Goal: Task Accomplishment & Management: Manage account settings

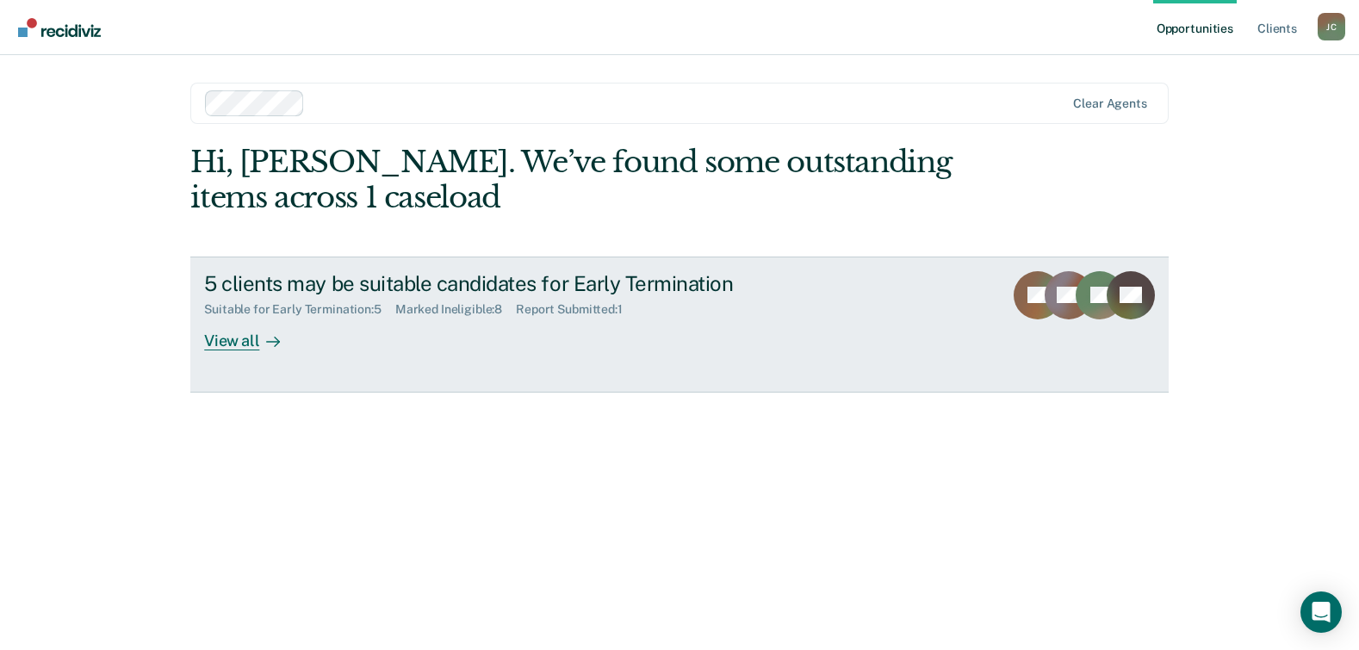
click at [235, 346] on div "View all" at bounding box center [252, 334] width 96 height 34
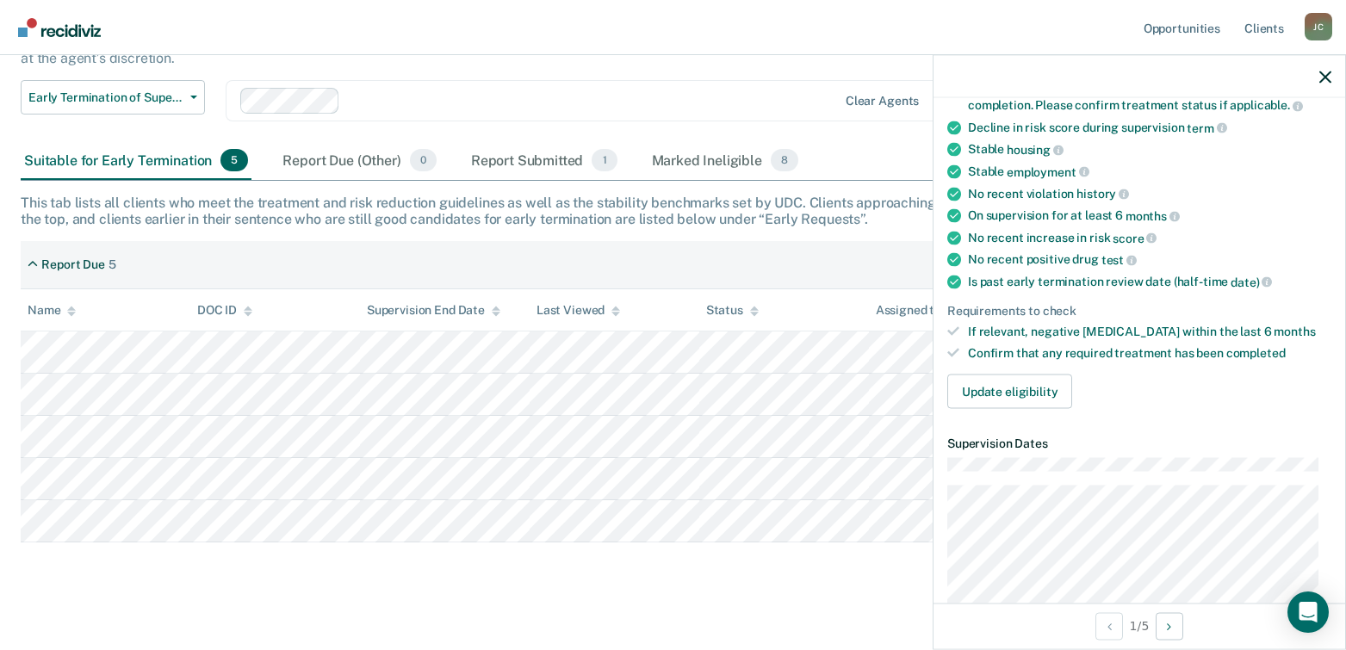
scroll to position [130, 0]
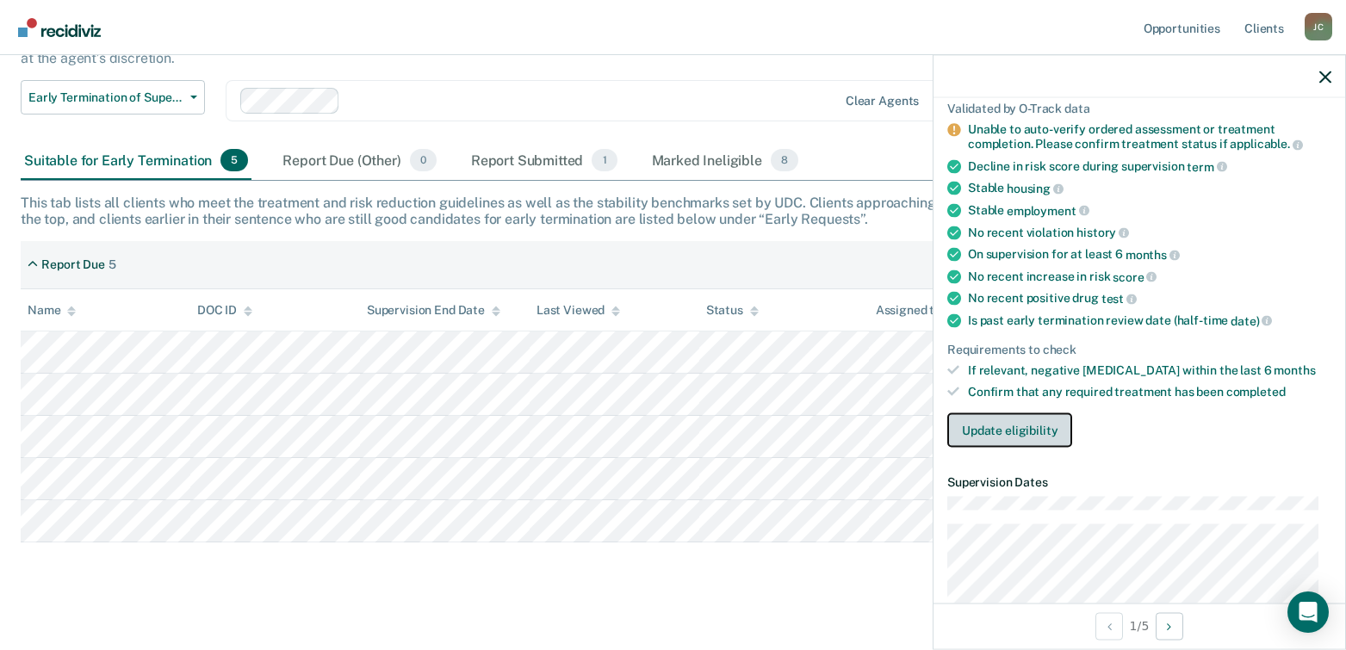
click at [1006, 432] on button "Update eligibility" at bounding box center [1009, 429] width 125 height 34
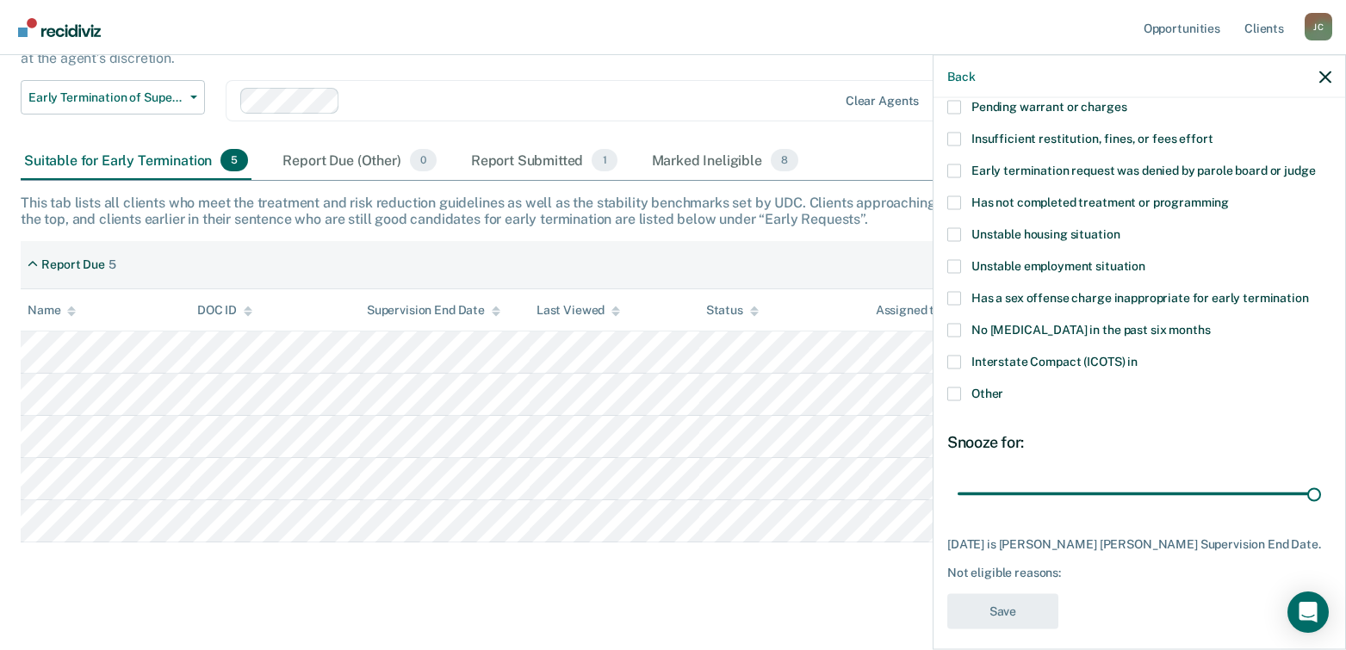
scroll to position [141, 0]
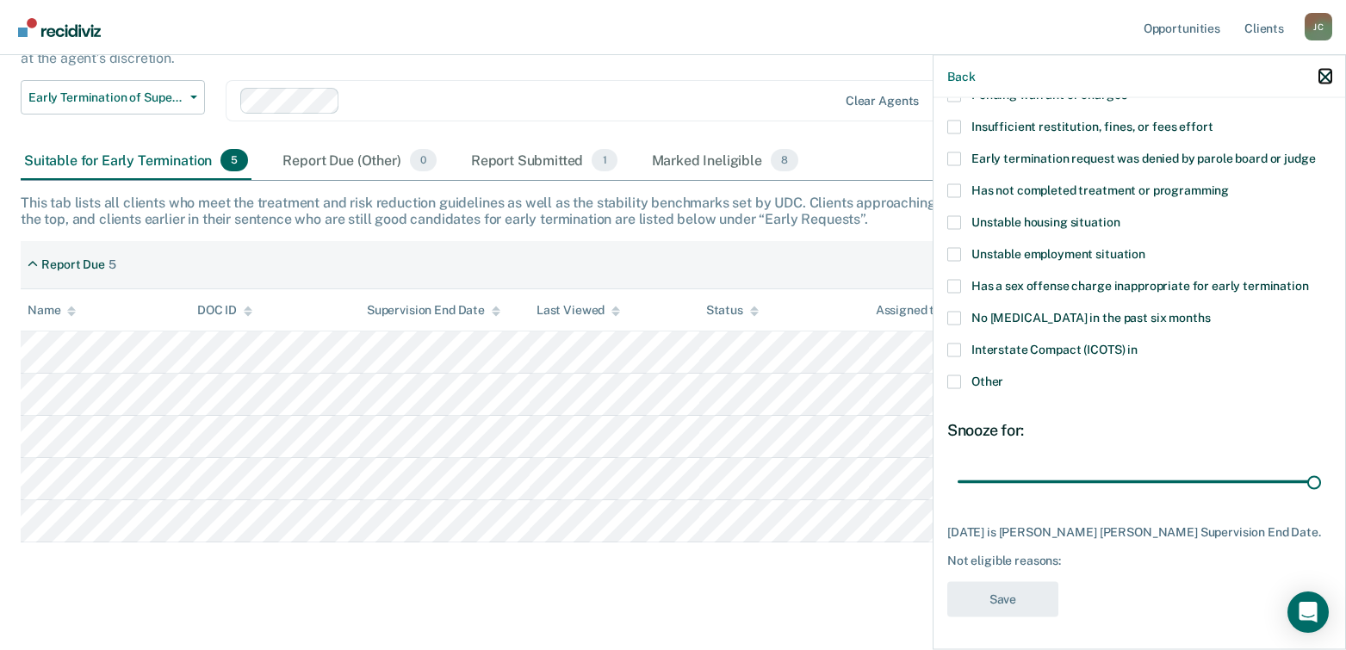
click at [1328, 73] on icon "button" at bounding box center [1325, 77] width 12 height 12
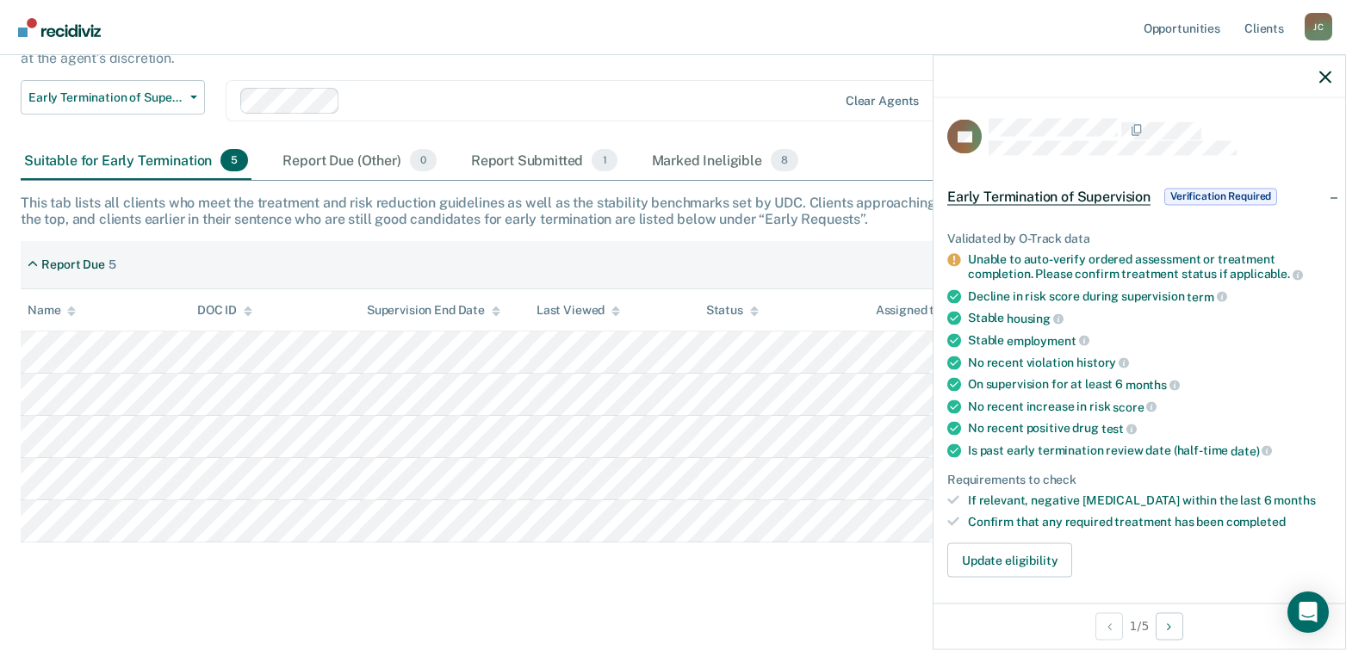
click at [1209, 192] on span "Verification Required" at bounding box center [1220, 196] width 113 height 17
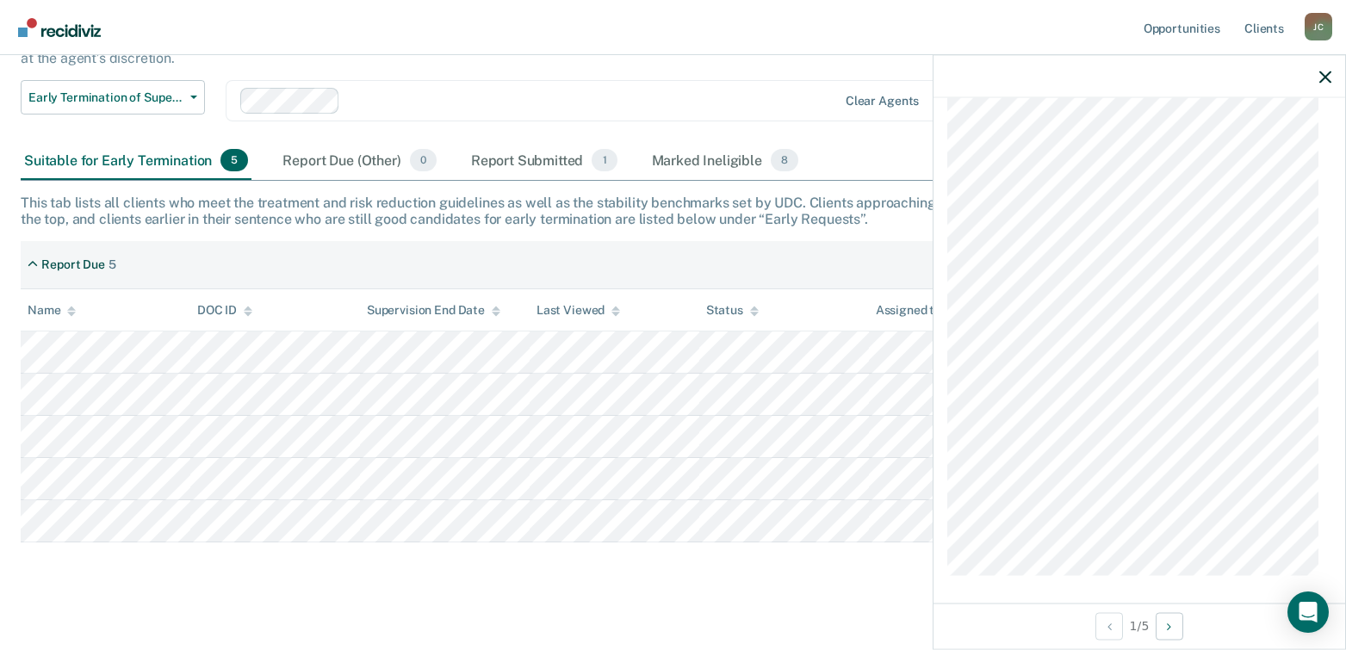
scroll to position [1141, 0]
click at [1298, 613] on icon "Open Intercom Messenger" at bounding box center [1308, 612] width 22 height 22
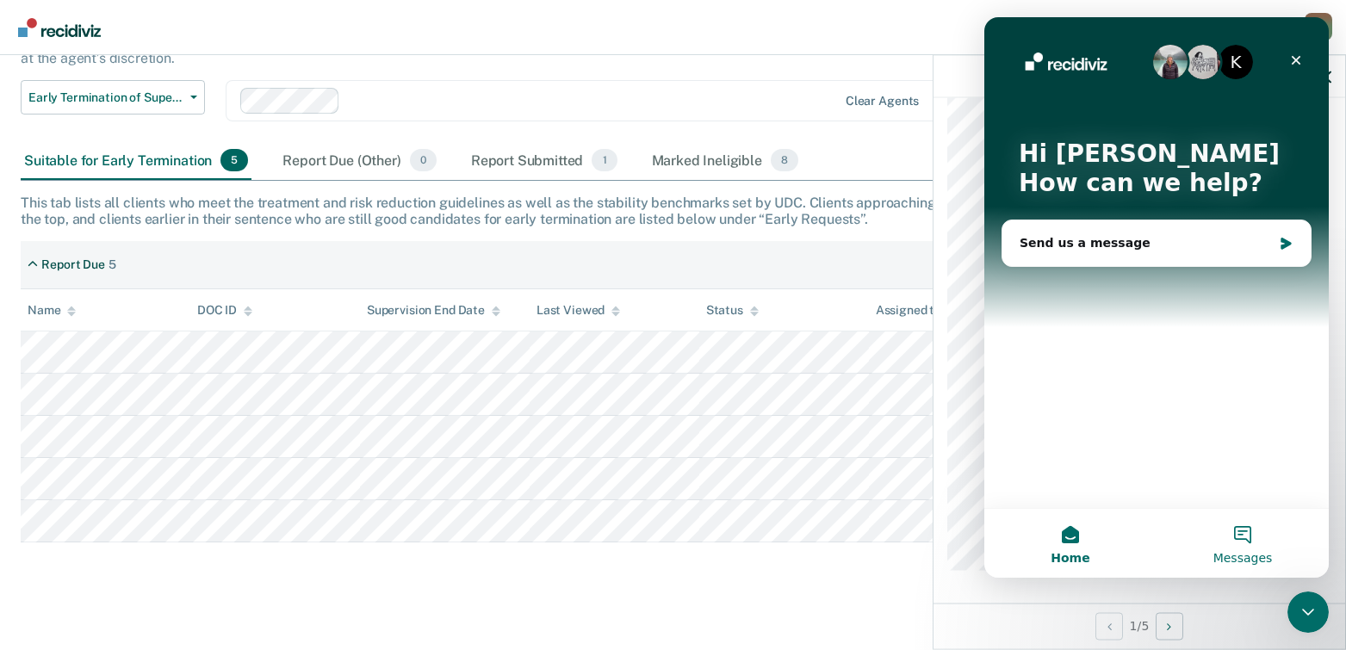
scroll to position [0, 0]
click at [1300, 60] on icon "Close" at bounding box center [1296, 60] width 14 height 14
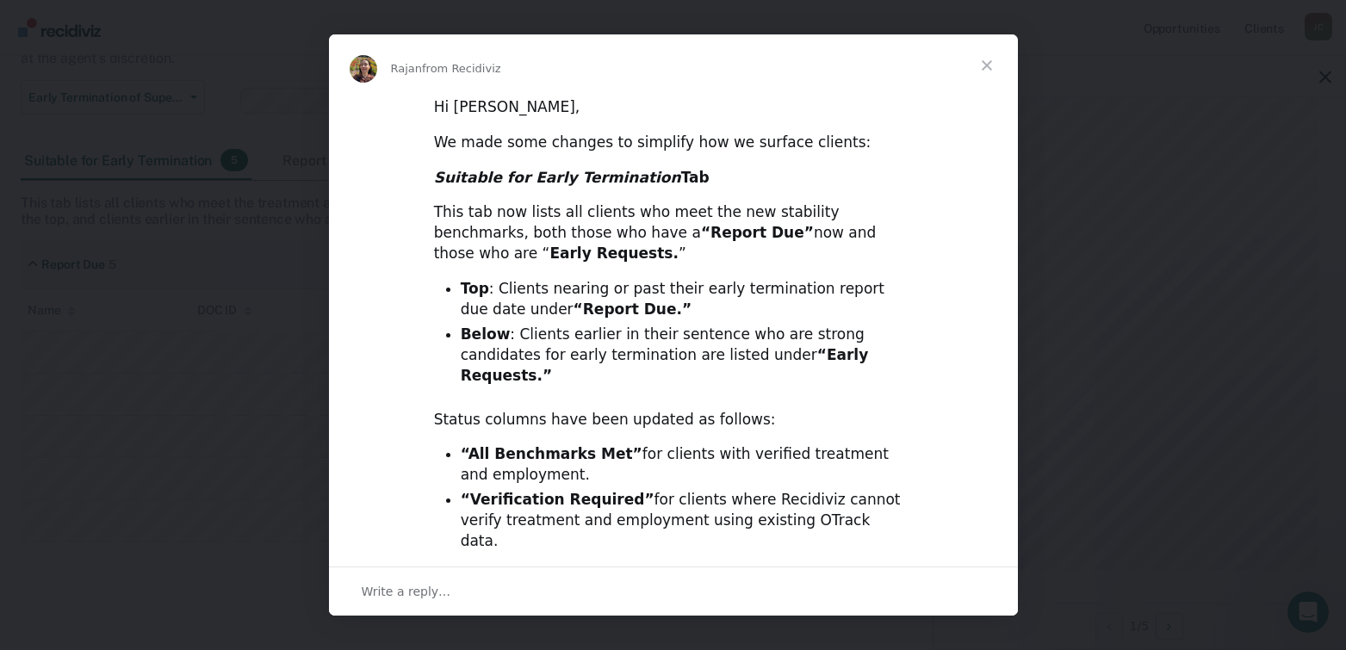
click at [984, 53] on span "Close" at bounding box center [987, 65] width 62 height 62
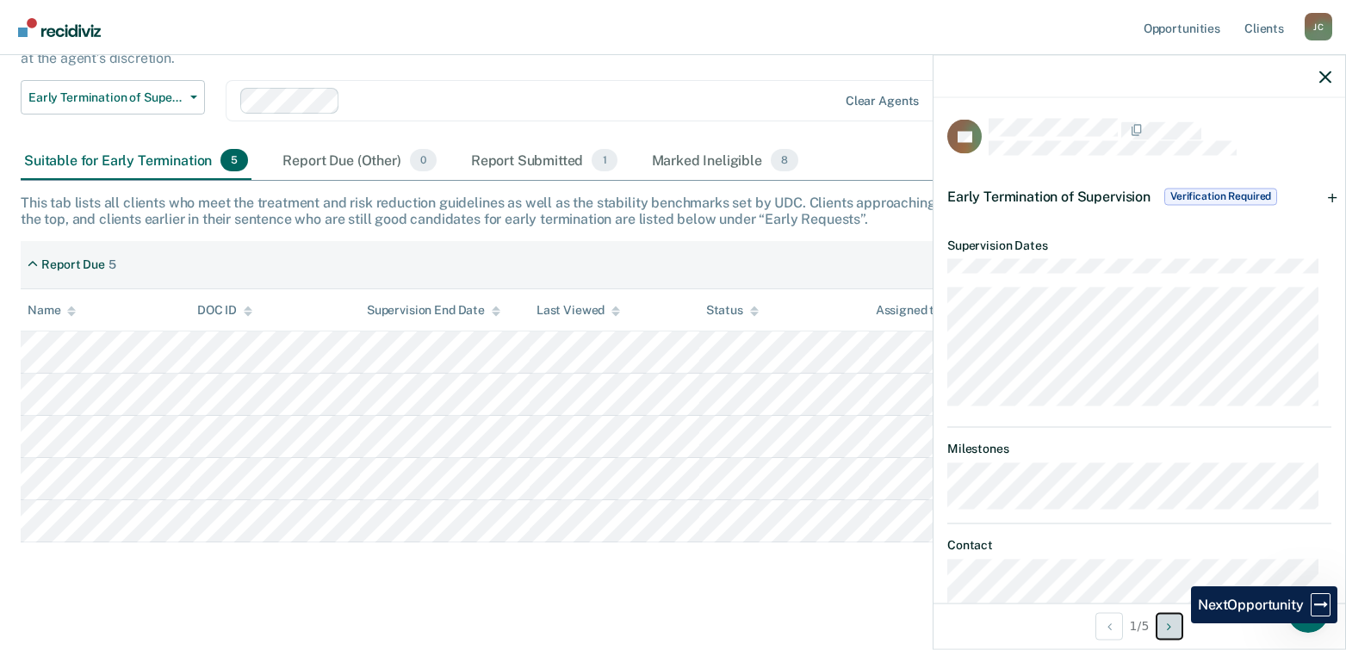
click at [1178, 623] on button "Next Opportunity" at bounding box center [1169, 626] width 28 height 28
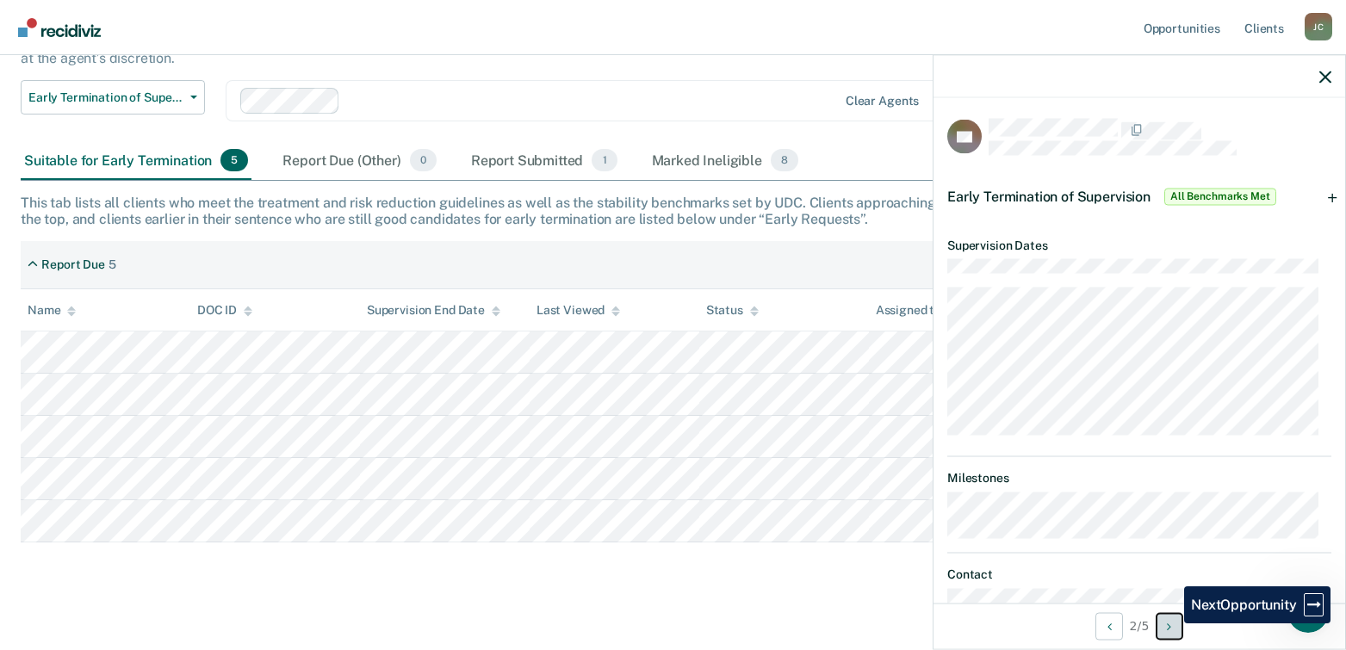
click at [1171, 623] on icon "Next Opportunity" at bounding box center [1169, 626] width 4 height 12
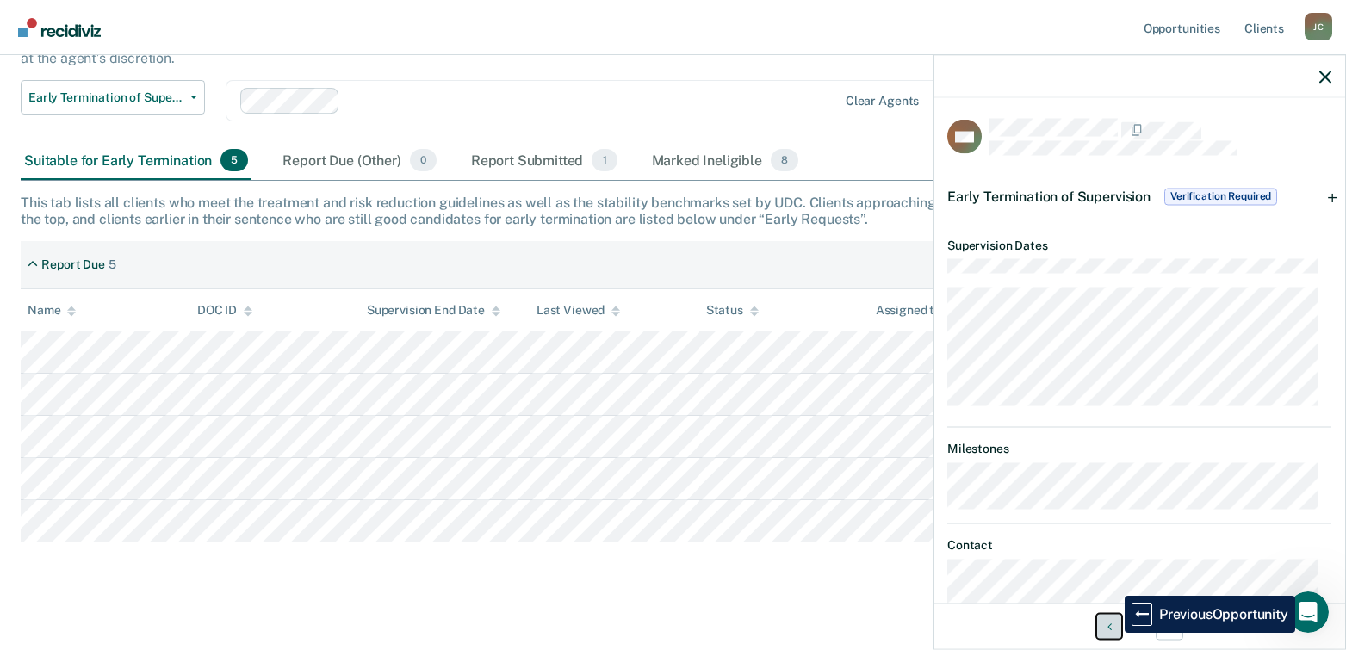
click at [1108, 630] on icon "Previous Opportunity" at bounding box center [1109, 626] width 4 height 12
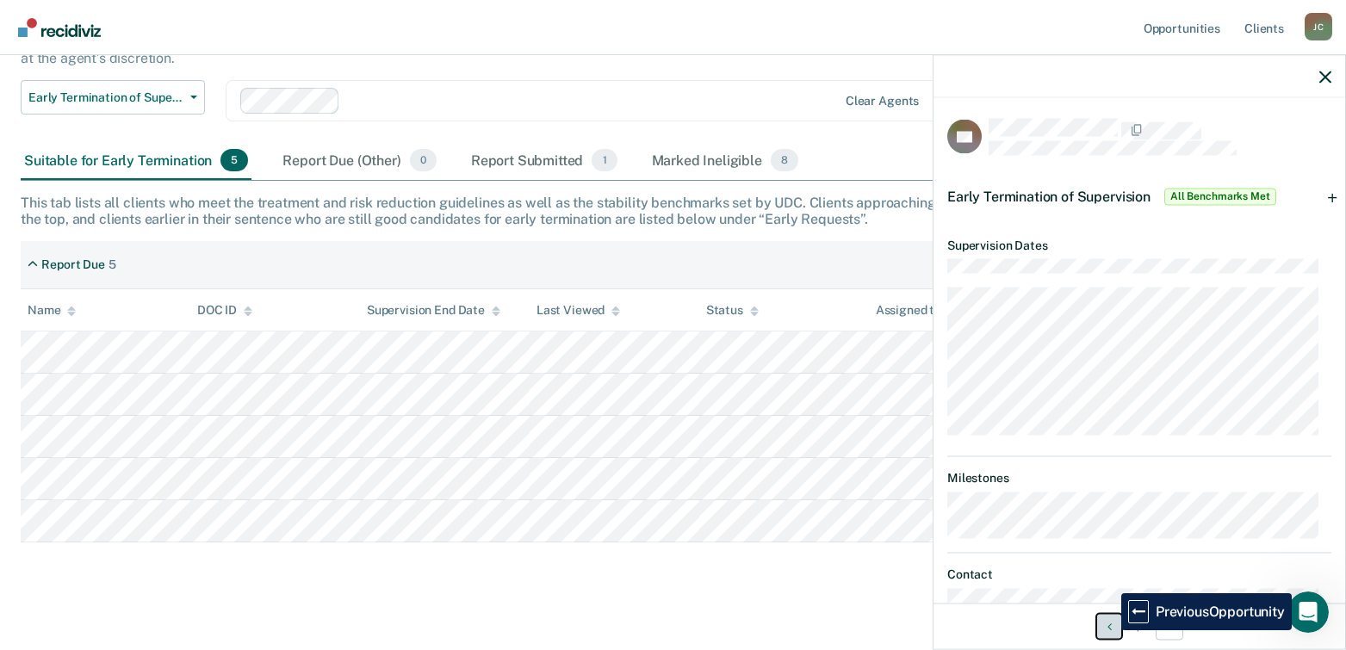
click at [1108, 630] on icon "Previous Opportunity" at bounding box center [1109, 626] width 4 height 12
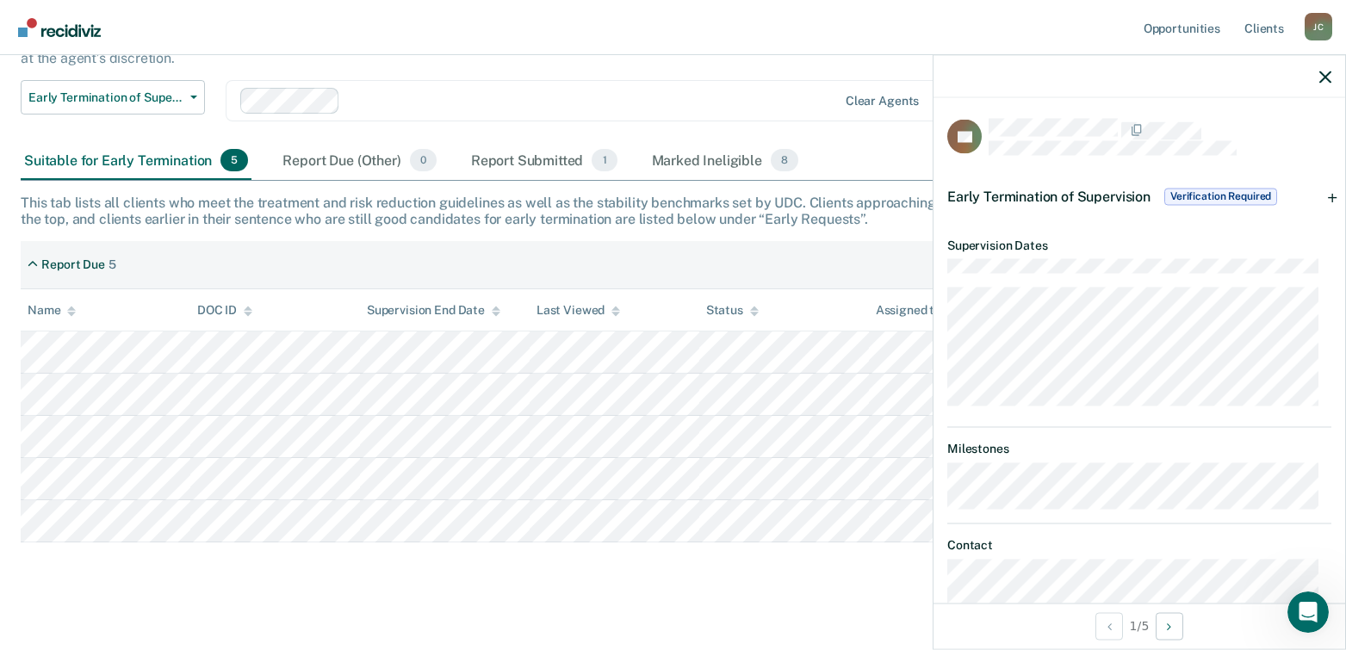
click at [1219, 194] on span "Verification Required" at bounding box center [1220, 196] width 113 height 17
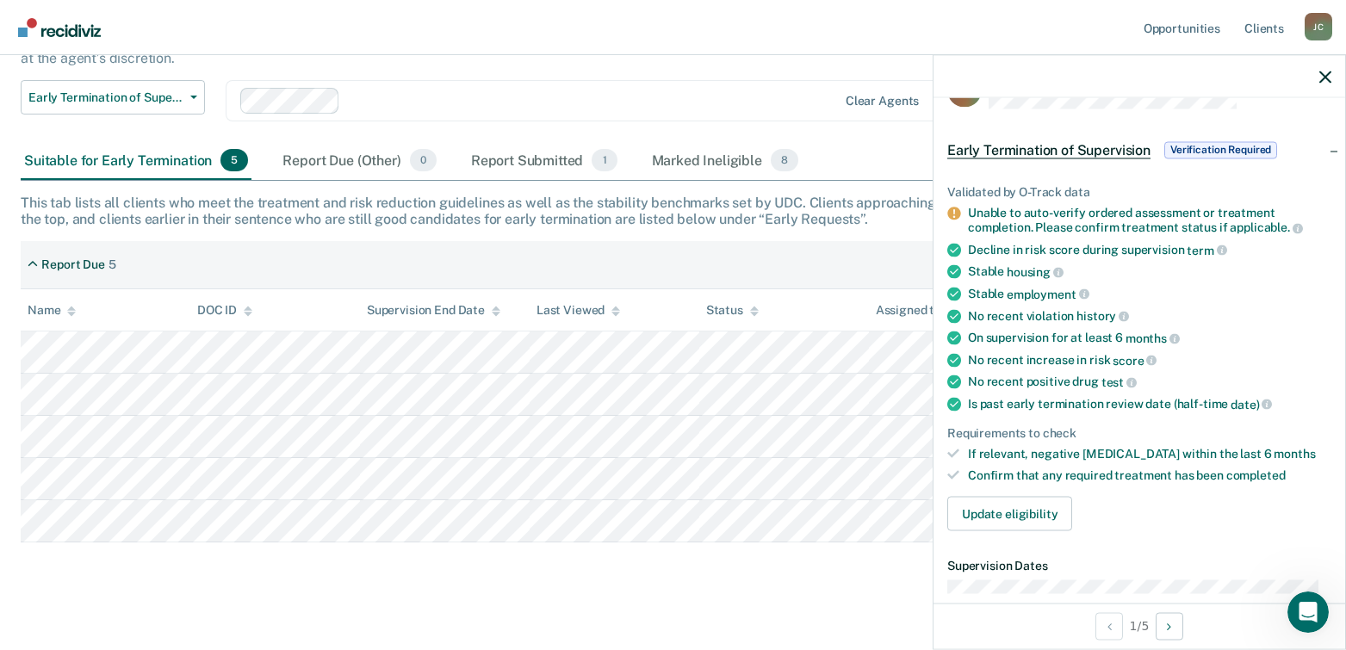
scroll to position [86, 0]
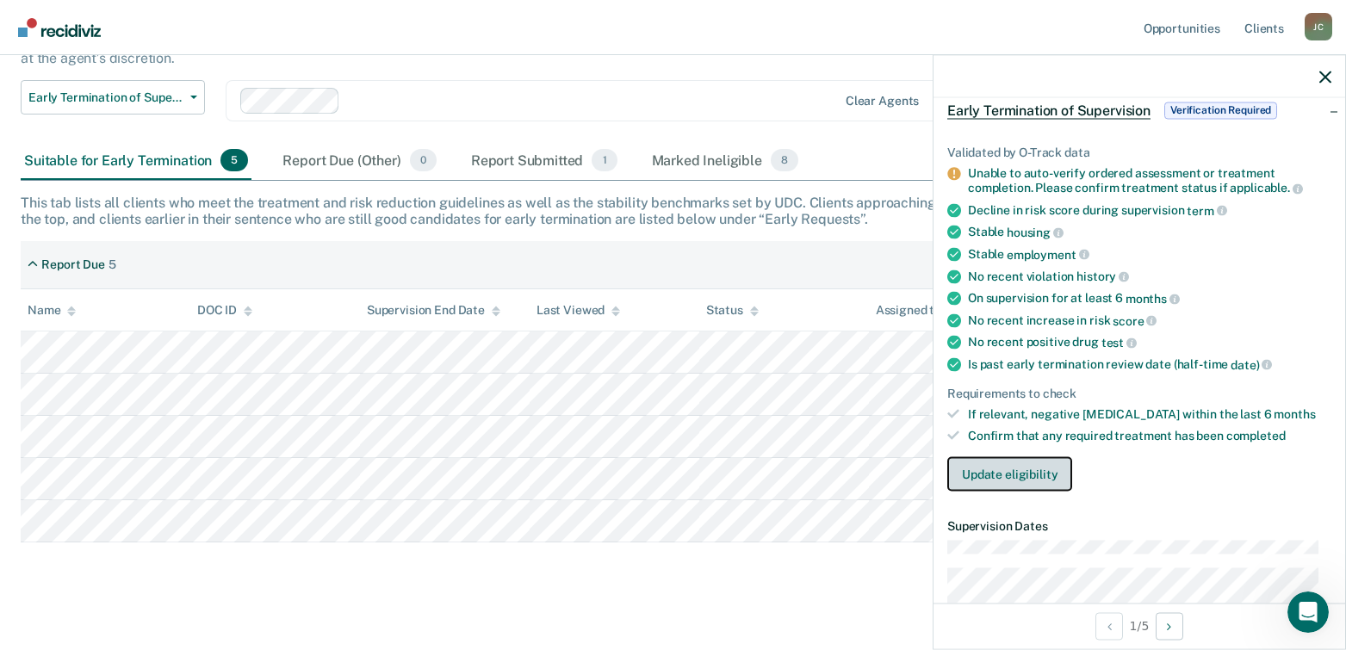
click at [996, 471] on button "Update eligibility" at bounding box center [1009, 473] width 125 height 34
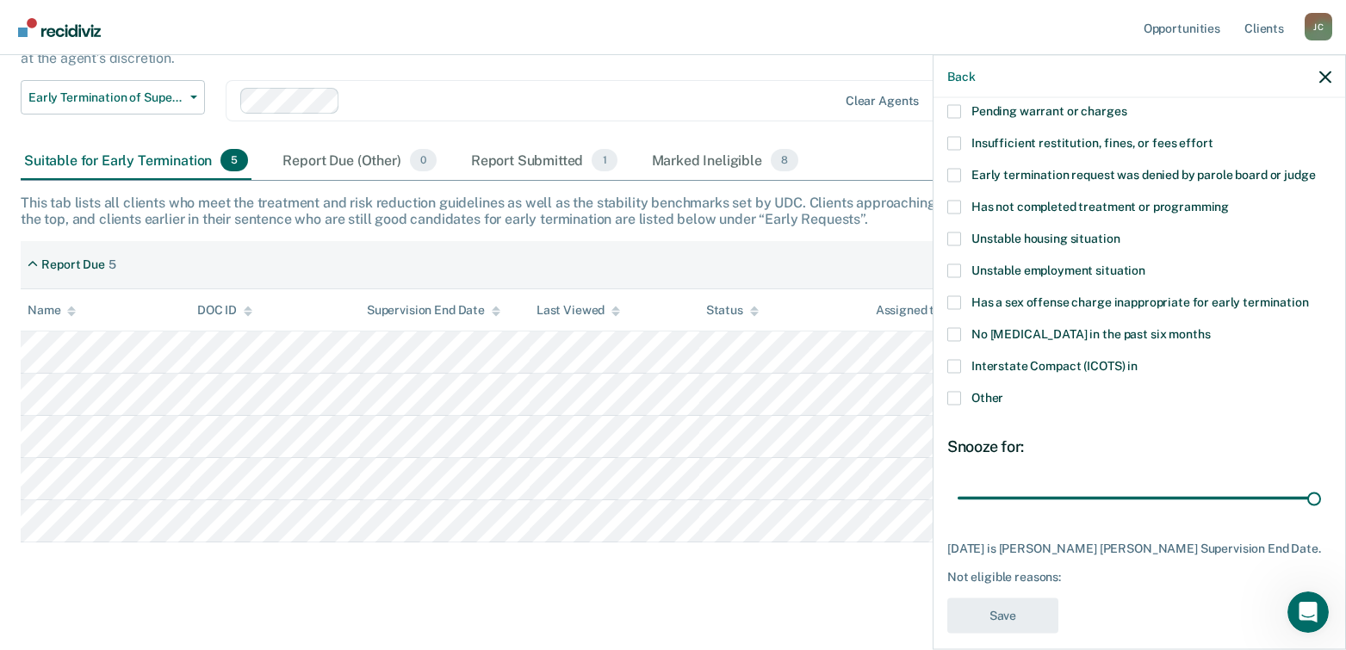
scroll to position [141, 0]
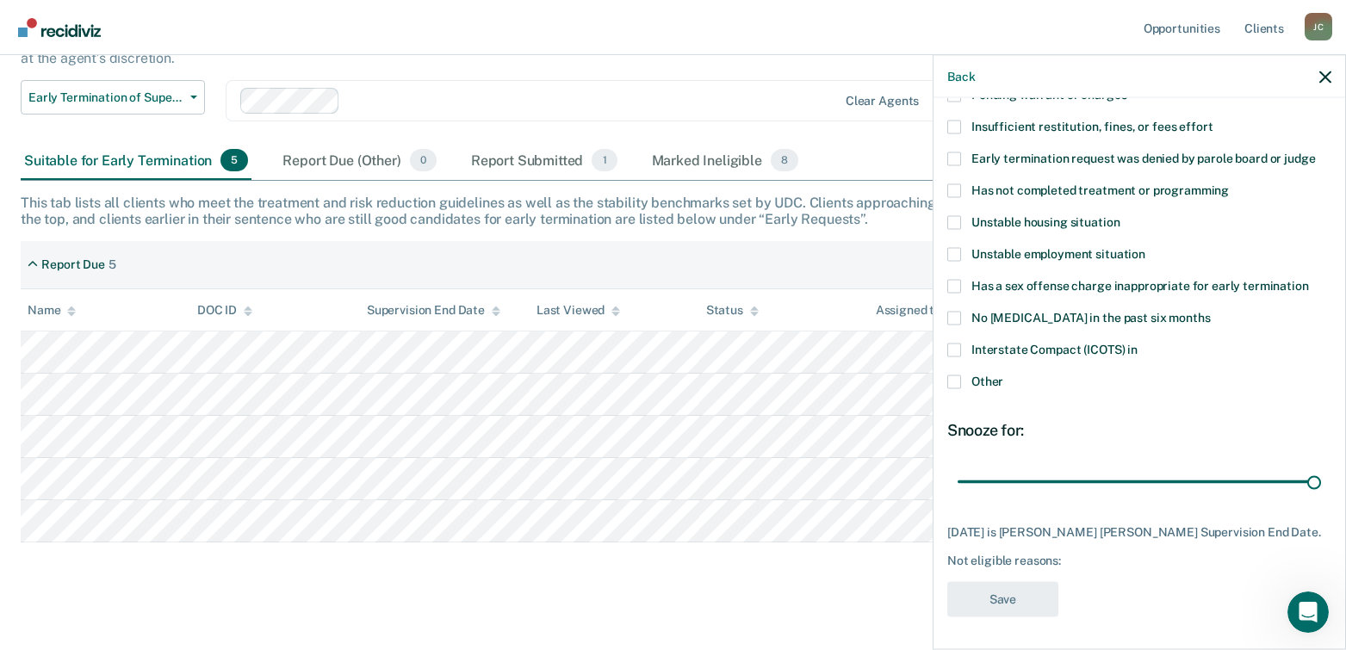
click at [952, 383] on span at bounding box center [954, 382] width 14 height 14
click at [1003, 375] on input "Other" at bounding box center [1003, 375] width 0 height 0
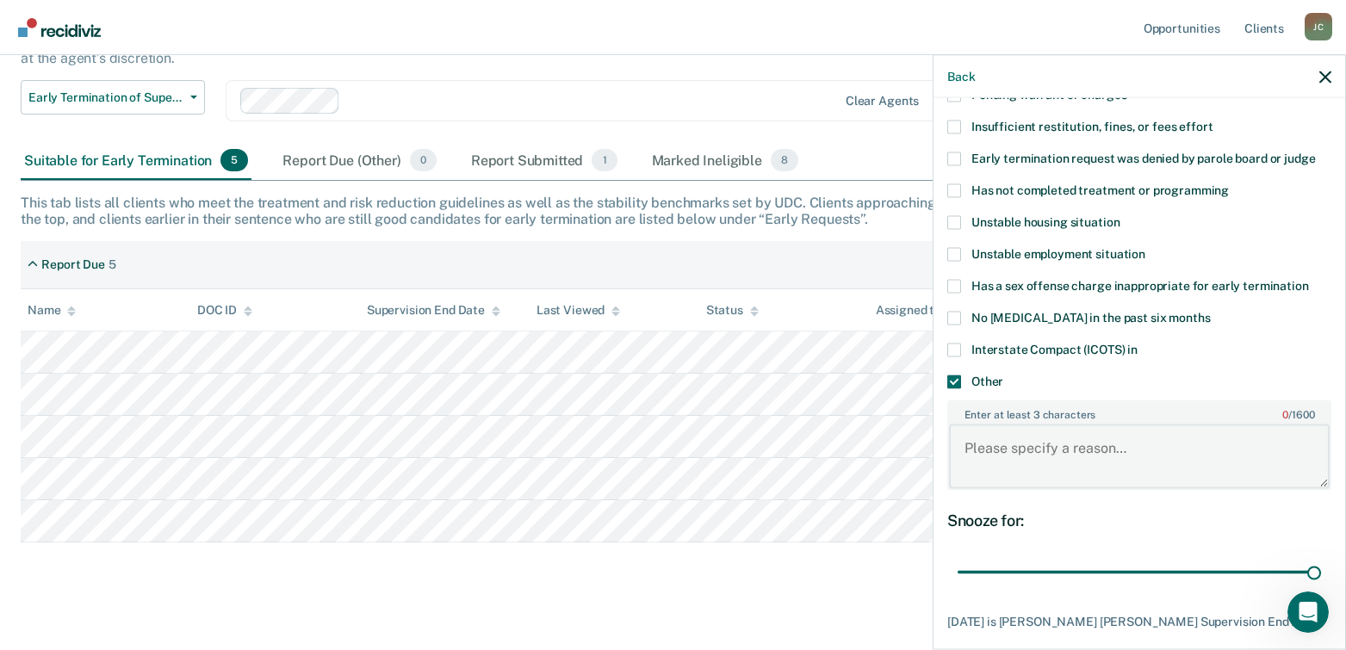
click at [983, 448] on textarea "Enter at least 3 characters 0 / 1600" at bounding box center [1139, 456] width 381 height 64
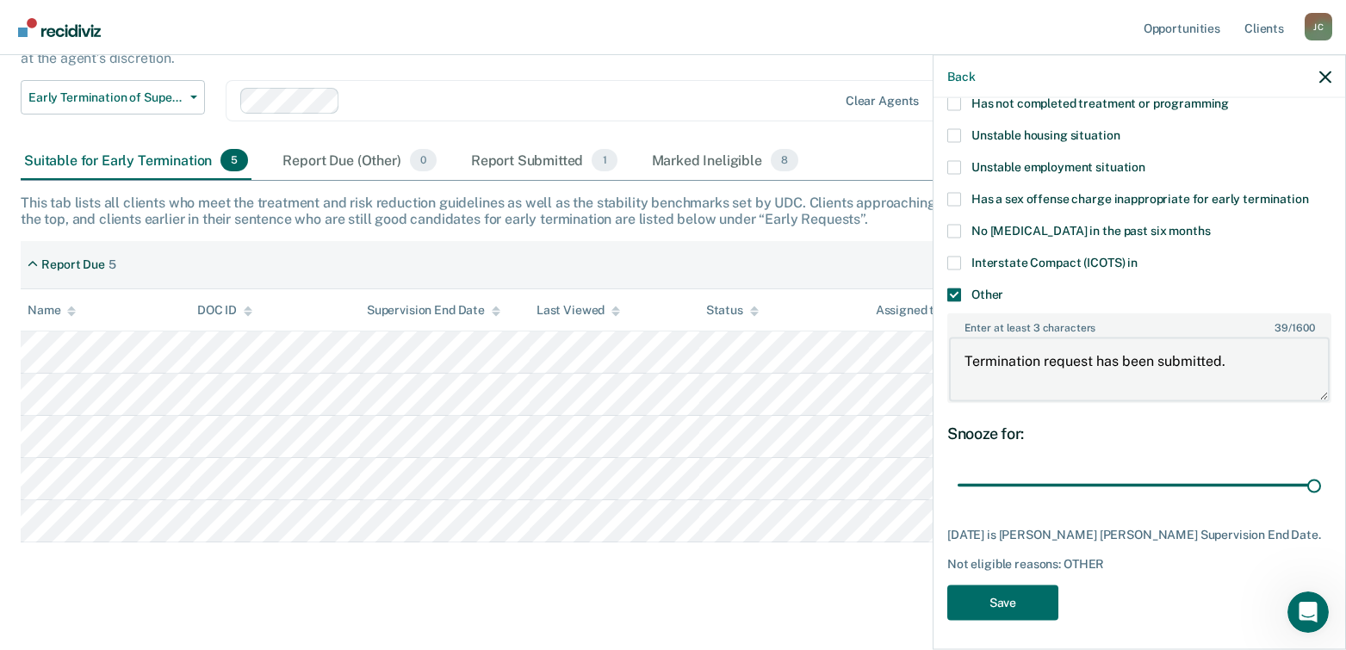
scroll to position [232, 0]
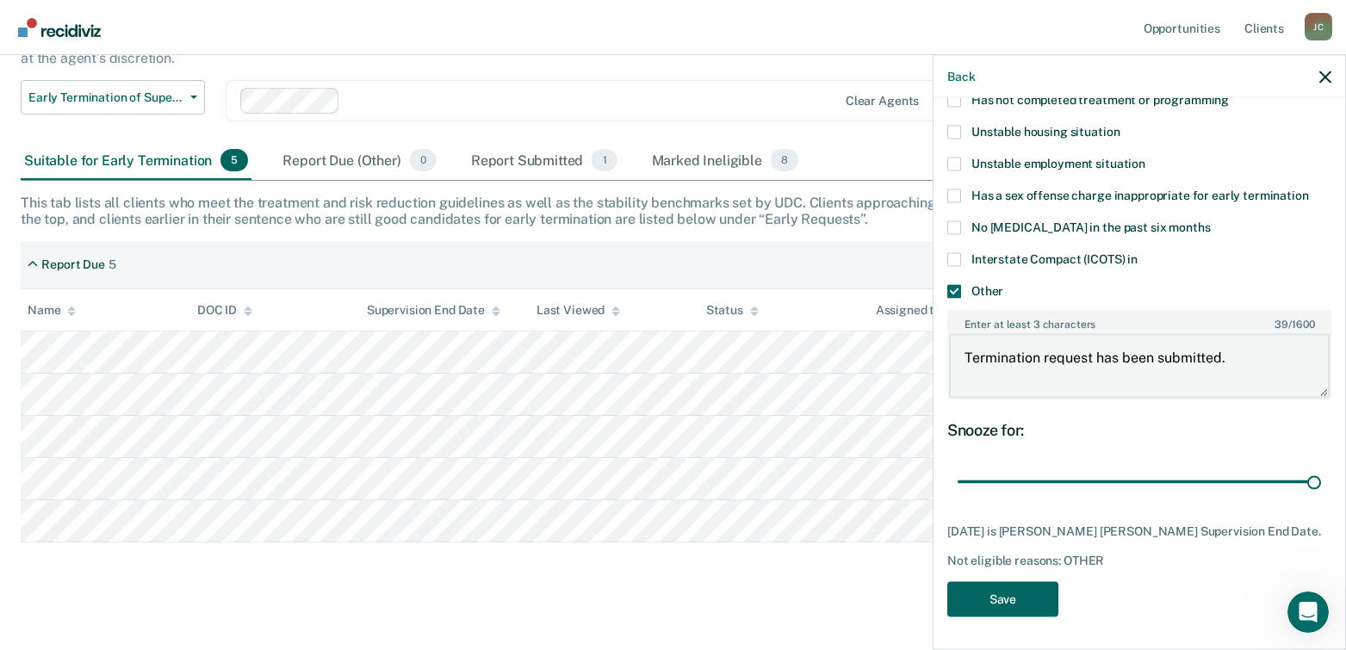
type textarea "Termination request has been submitted."
click at [1006, 604] on button "Save" at bounding box center [1002, 598] width 111 height 35
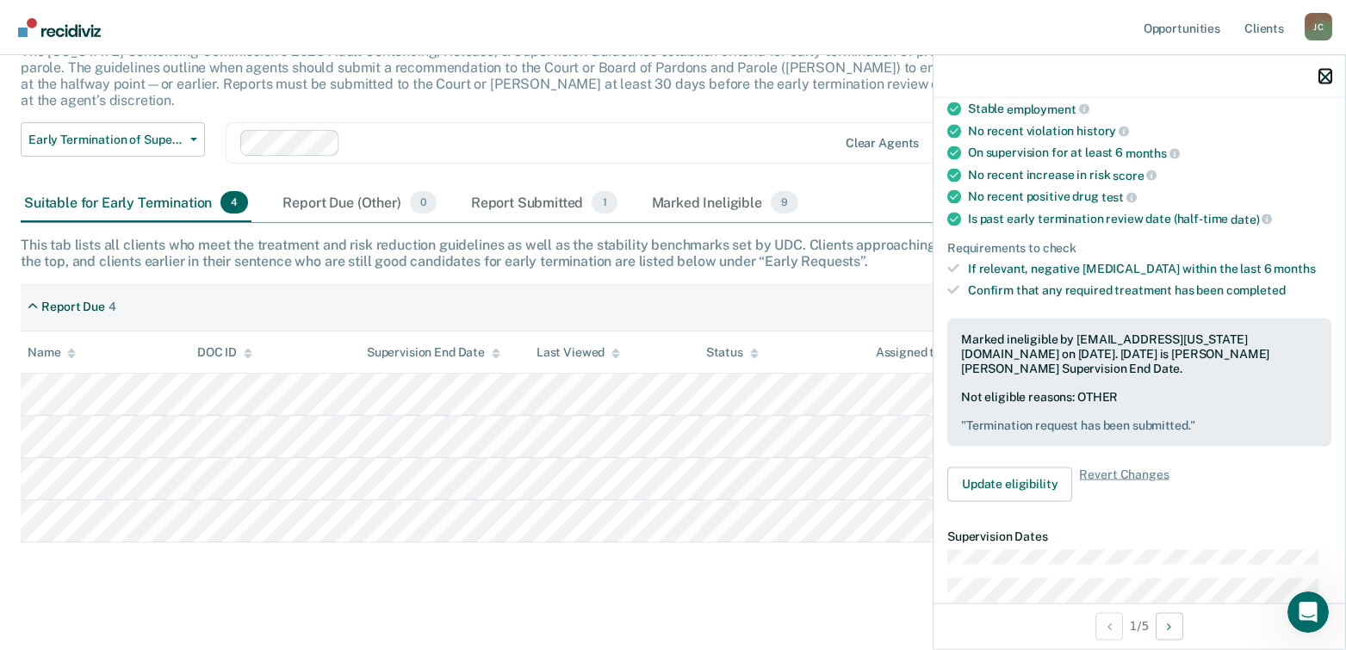
click at [1325, 71] on icon "button" at bounding box center [1325, 77] width 12 height 12
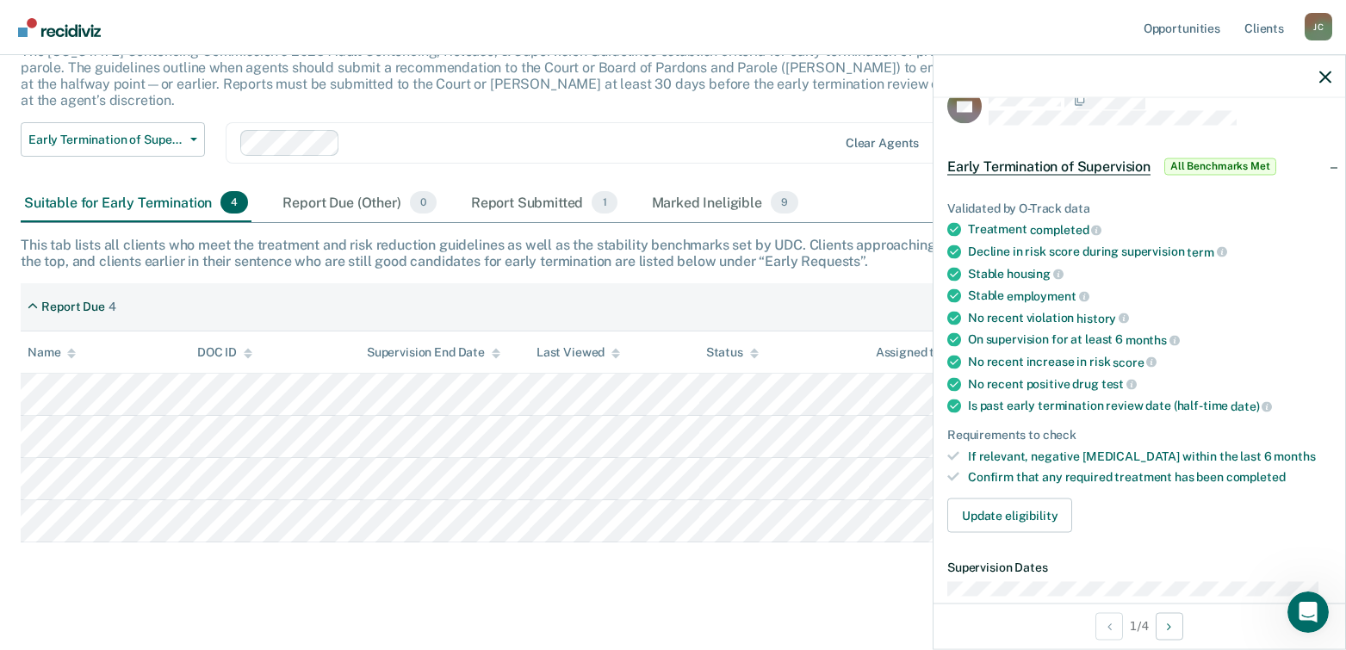
scroll to position [0, 0]
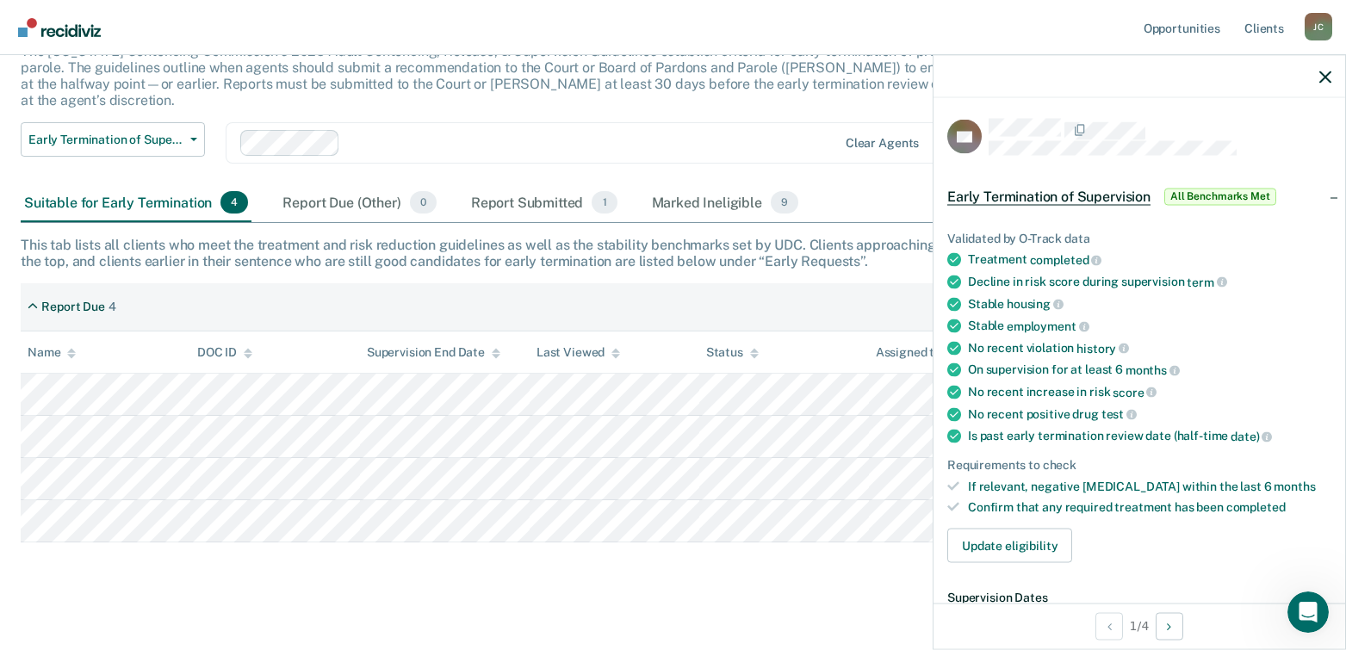
click at [1227, 194] on span "All Benchmarks Met" at bounding box center [1220, 196] width 112 height 17
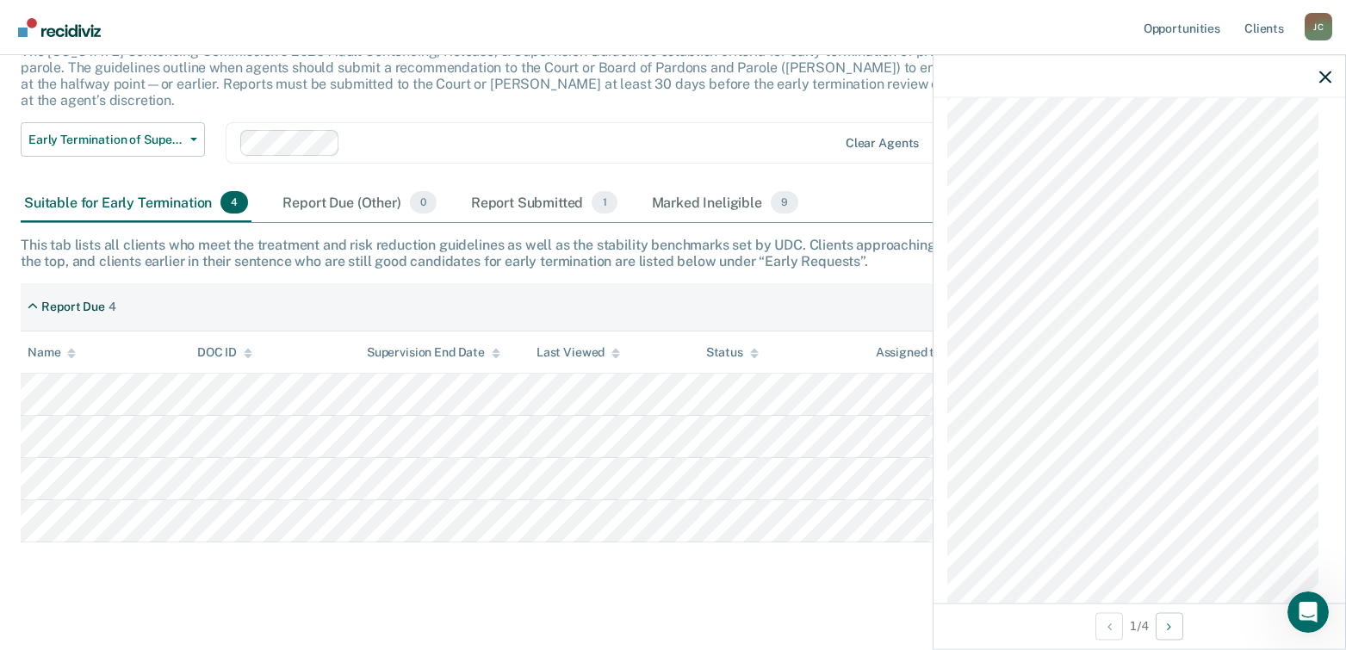
scroll to position [3451, 0]
click at [1321, 77] on icon "button" at bounding box center [1325, 77] width 12 height 12
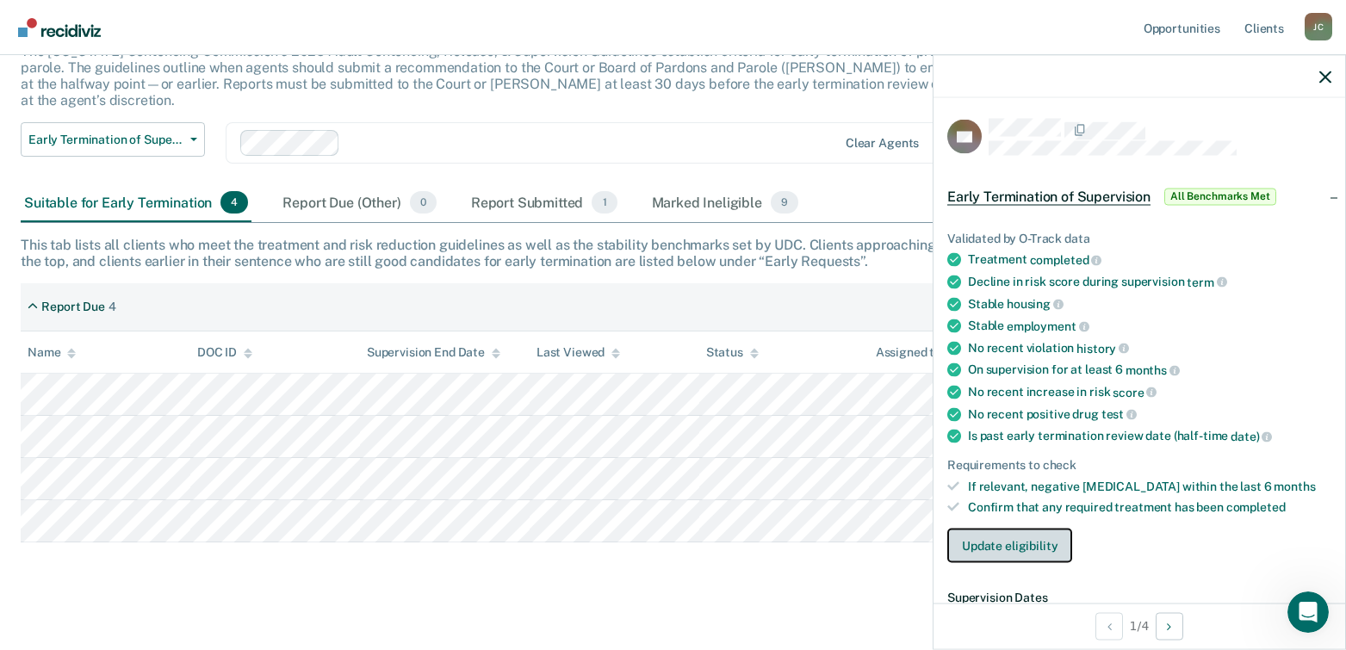
click at [988, 550] on button "Update eligibility" at bounding box center [1009, 546] width 125 height 34
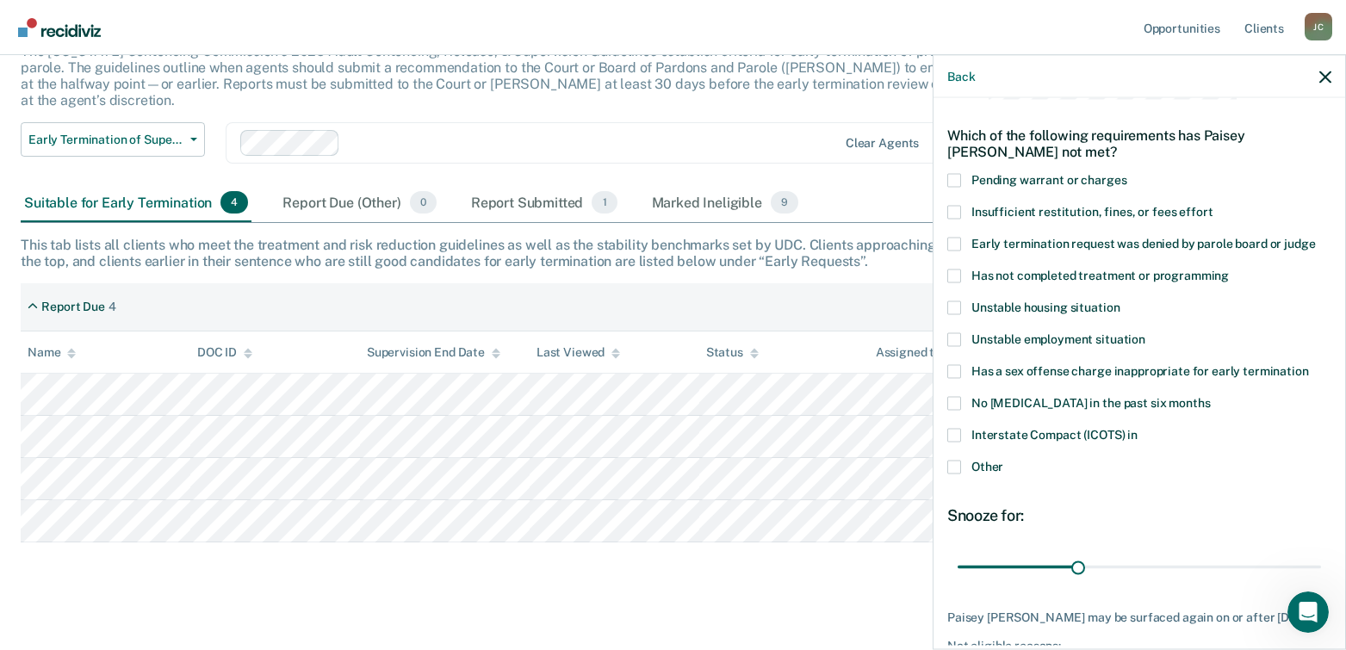
scroll to position [86, 0]
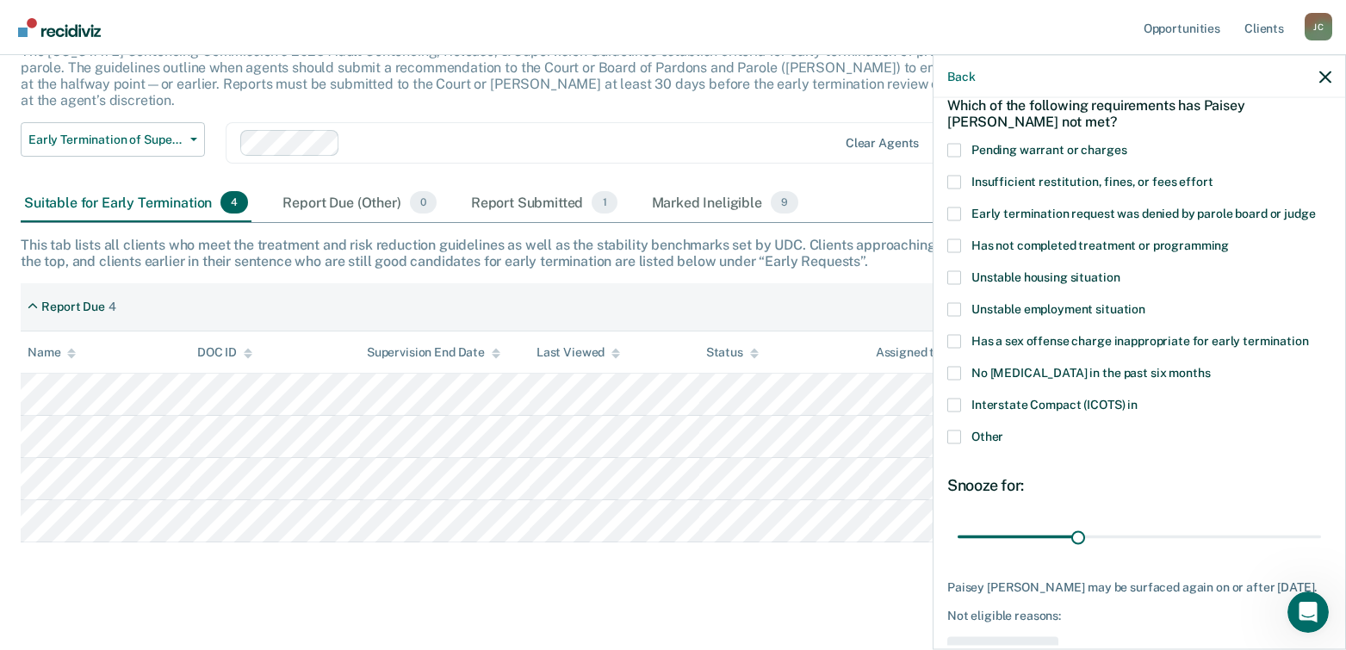
click at [955, 436] on span at bounding box center [954, 437] width 14 height 14
click at [1003, 430] on input "Other" at bounding box center [1003, 430] width 0 height 0
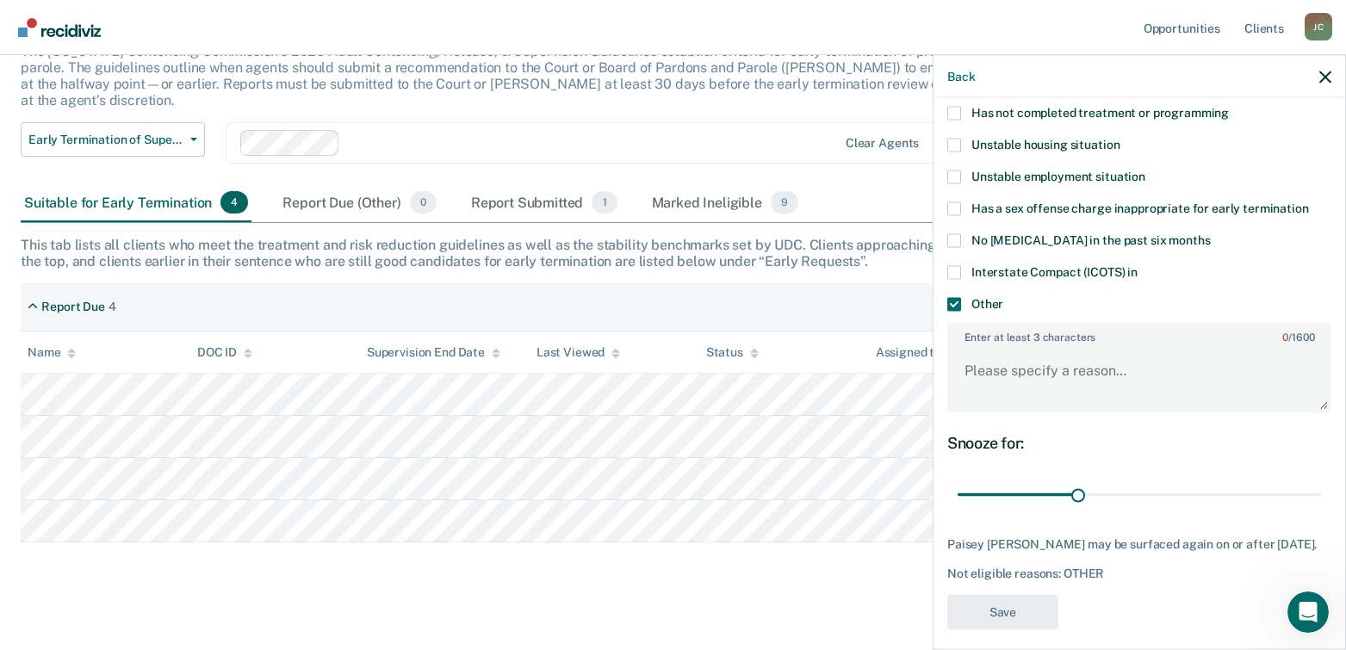
scroll to position [232, 0]
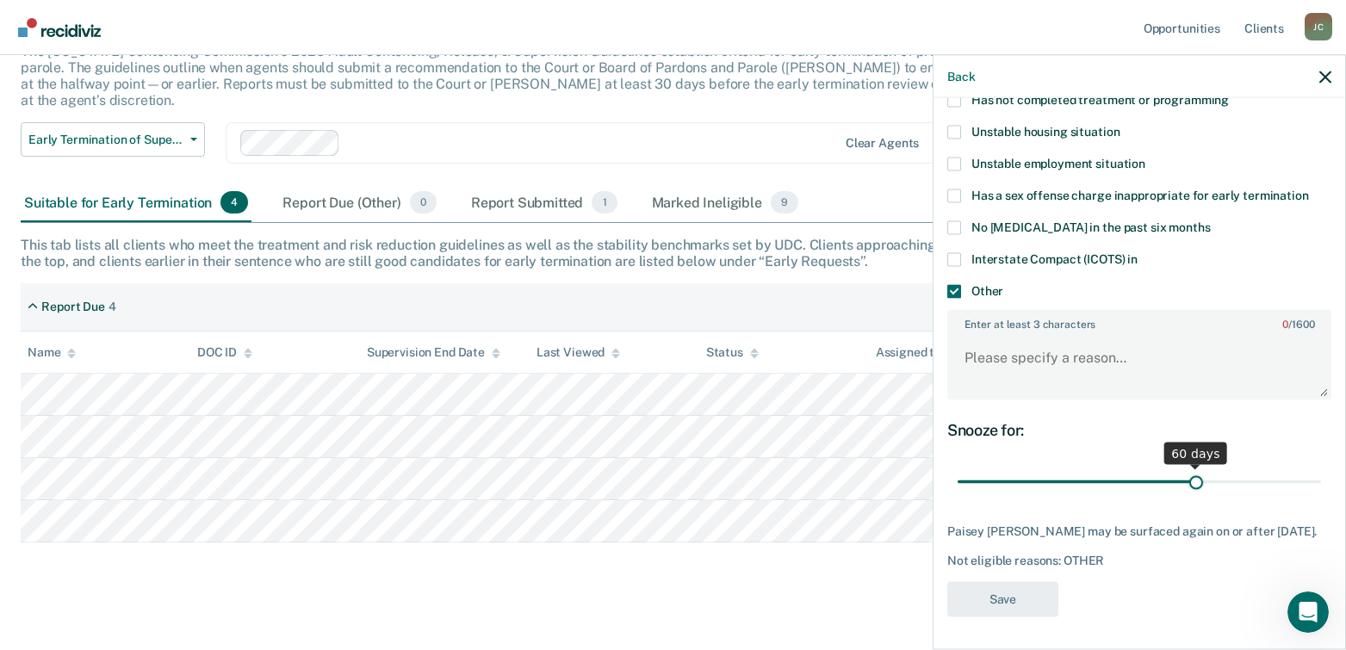
drag, startPoint x: 1078, startPoint y: 480, endPoint x: 1187, endPoint y: 481, distance: 109.4
type input "60"
click at [1187, 481] on input "range" at bounding box center [1138, 482] width 363 height 30
click at [1002, 365] on textarea "Enter at least 3 characters 0 / 1600" at bounding box center [1139, 366] width 381 height 64
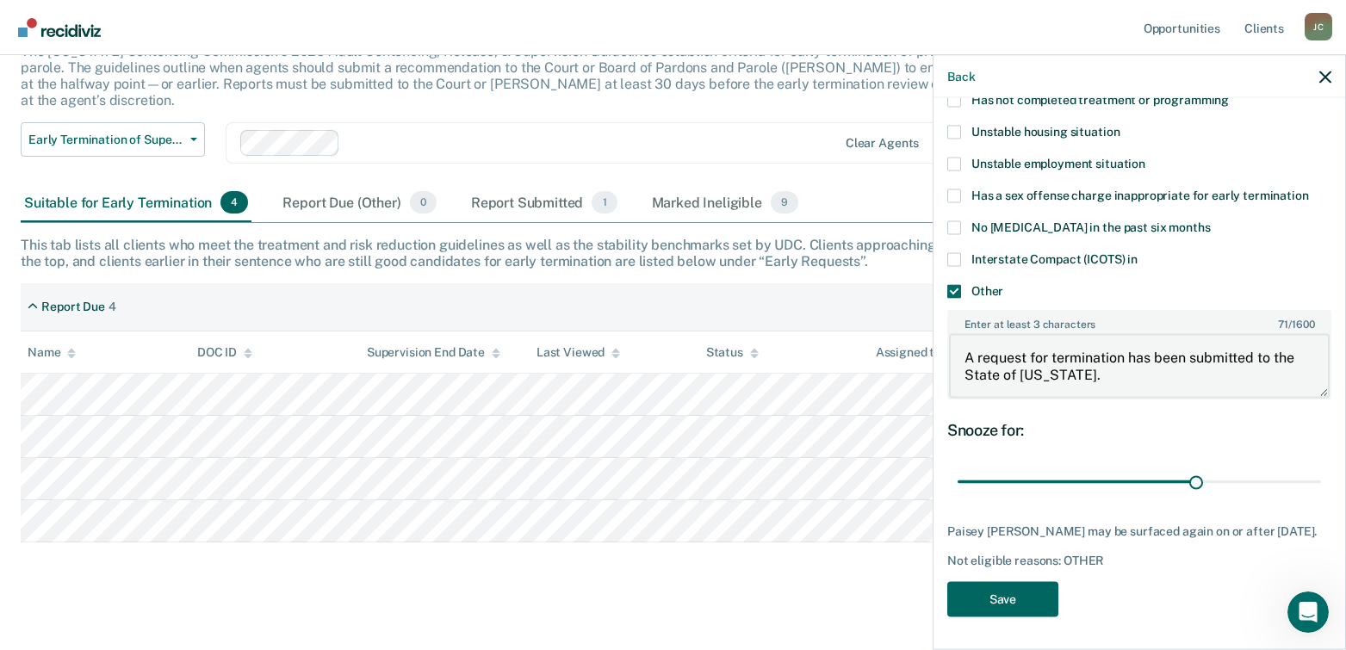
type textarea "A request for termination has been submitted to the State of [US_STATE]."
click at [1008, 590] on button "Save" at bounding box center [1002, 598] width 111 height 35
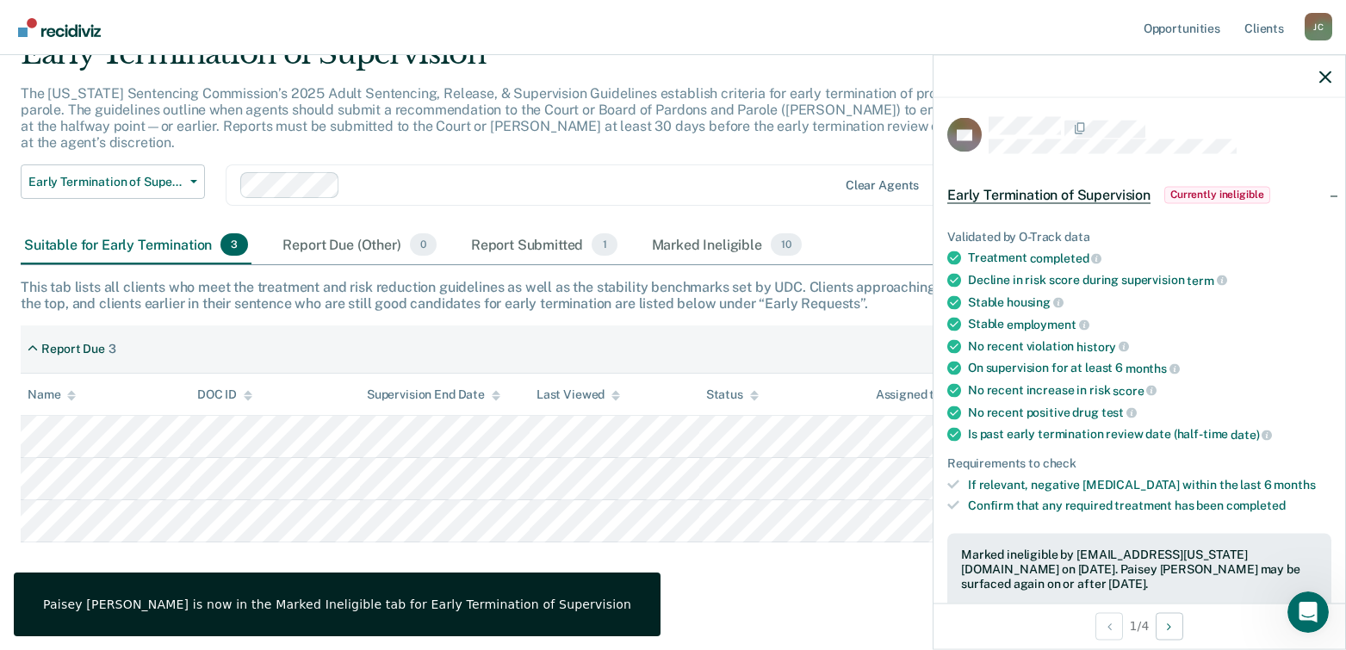
scroll to position [0, 0]
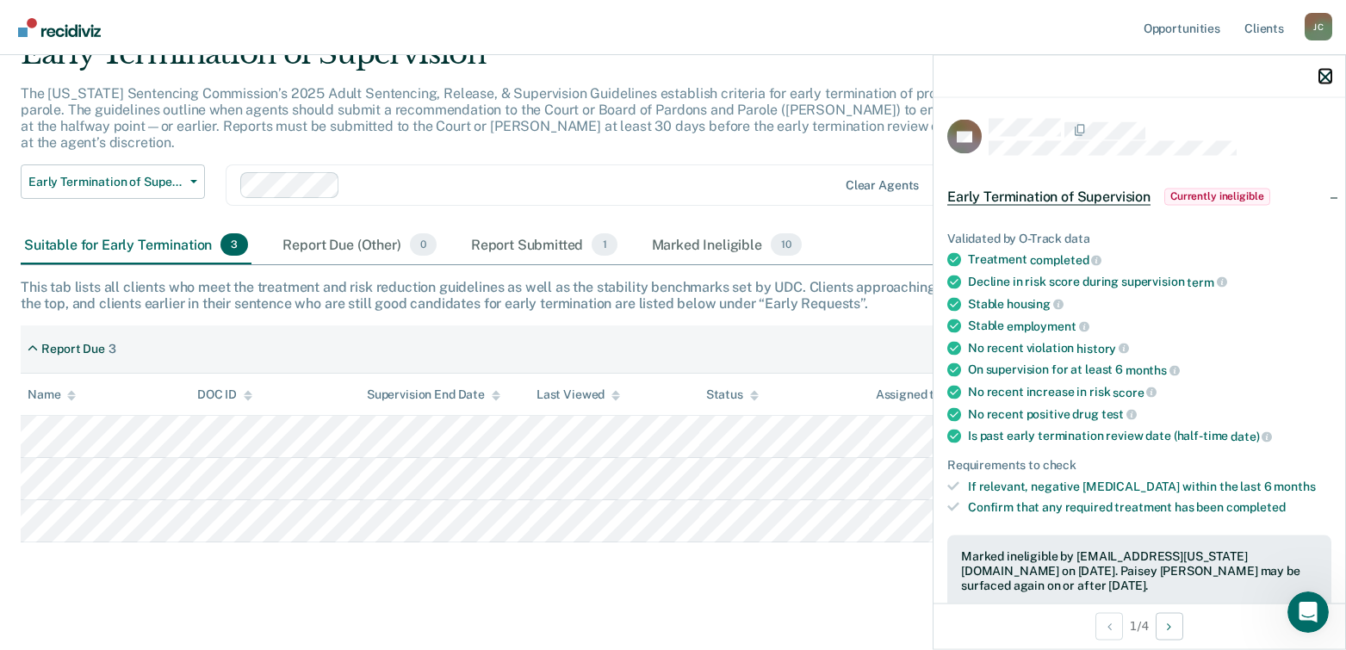
click at [1324, 78] on icon "button" at bounding box center [1325, 77] width 12 height 12
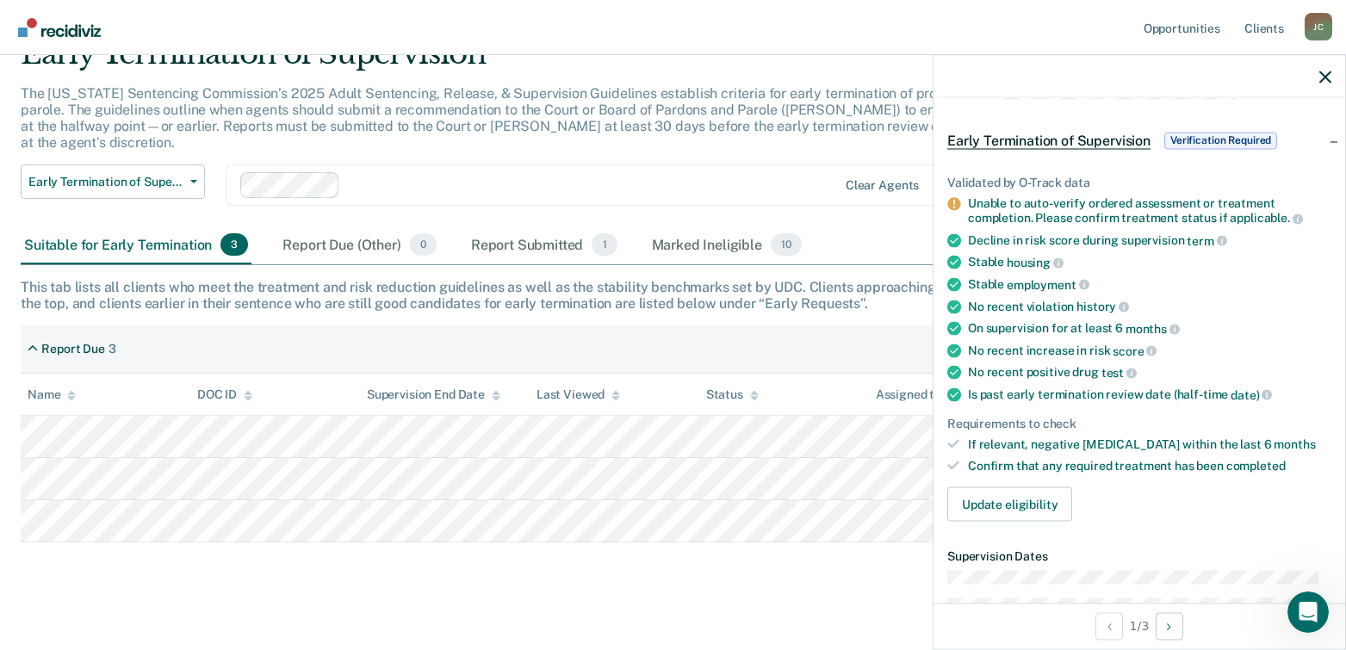
scroll to position [86, 0]
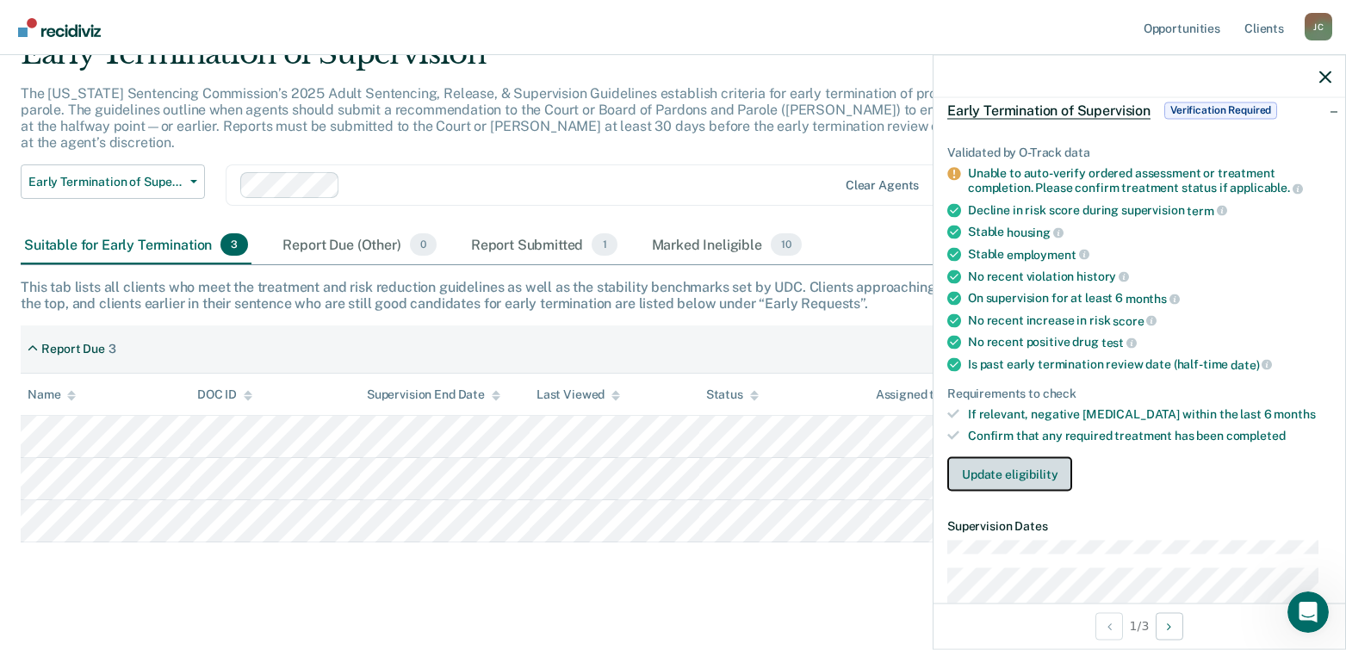
click at [1000, 468] on button "Update eligibility" at bounding box center [1009, 473] width 125 height 34
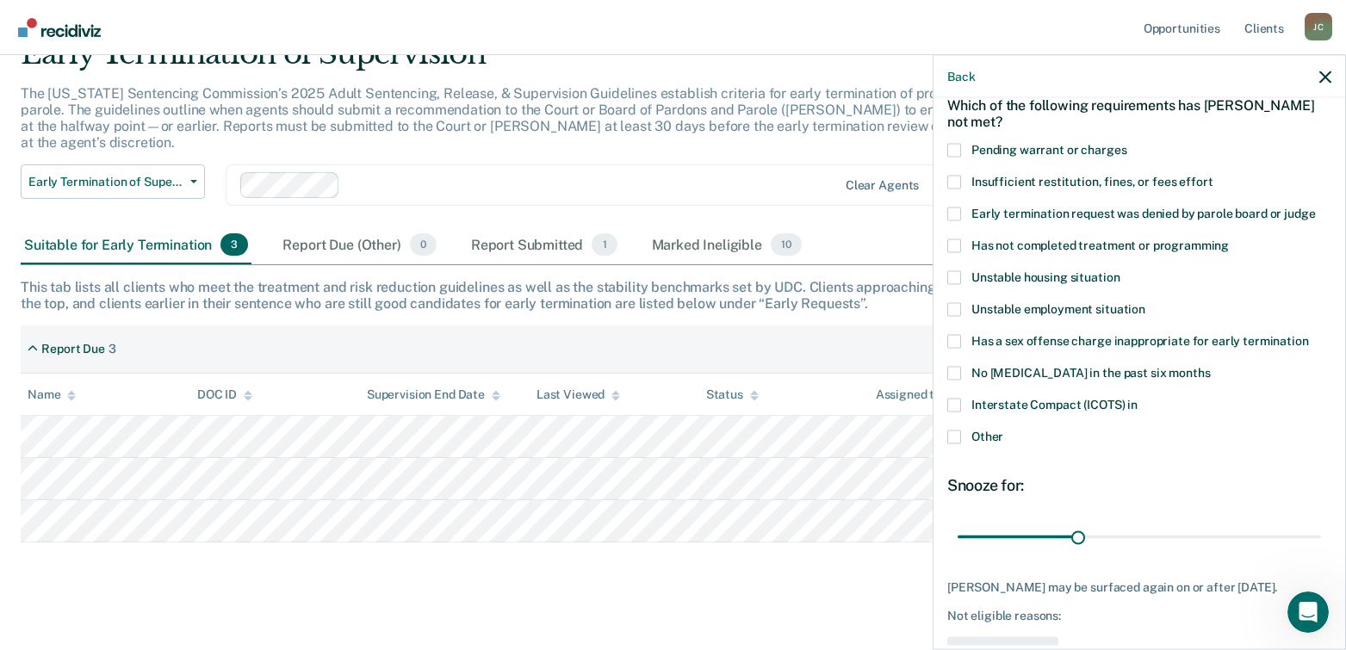
click at [956, 239] on span at bounding box center [954, 245] width 14 height 14
click at [1229, 238] on input "Has not completed treatment or programming" at bounding box center [1229, 238] width 0 height 0
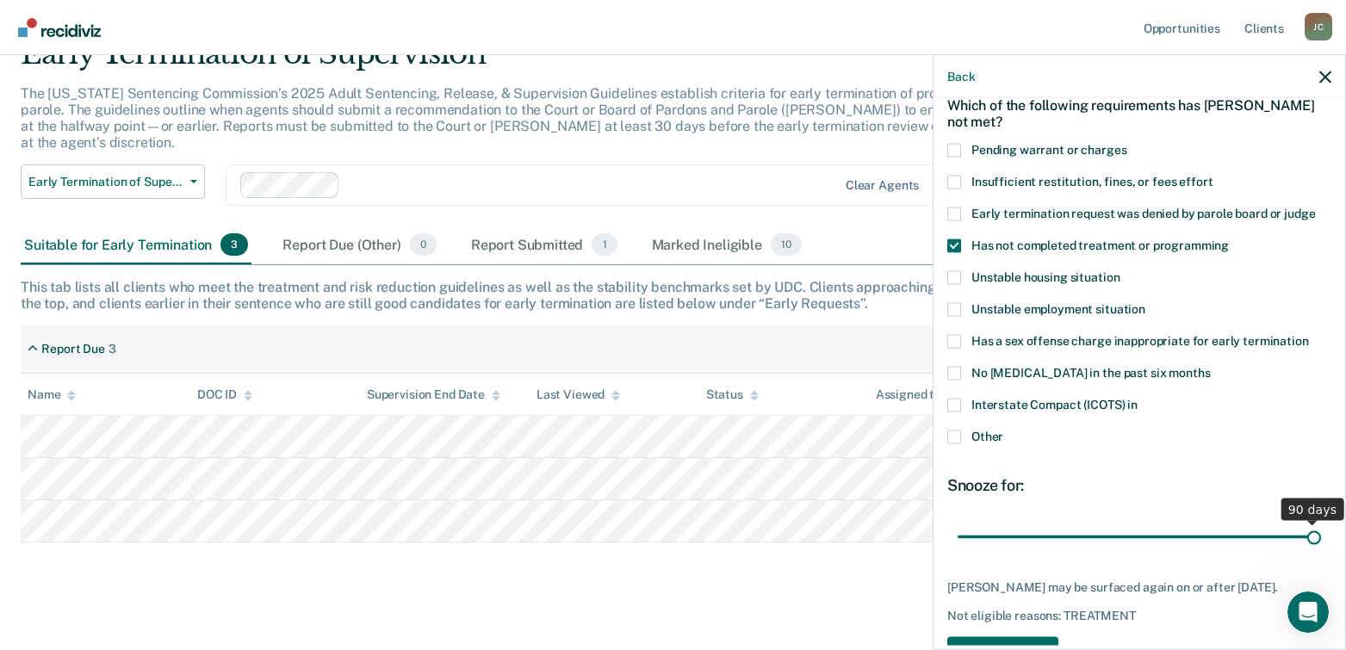
drag, startPoint x: 1072, startPoint y: 537, endPoint x: 1305, endPoint y: 537, distance: 233.3
type input "90"
click at [1305, 537] on input "range" at bounding box center [1138, 537] width 363 height 30
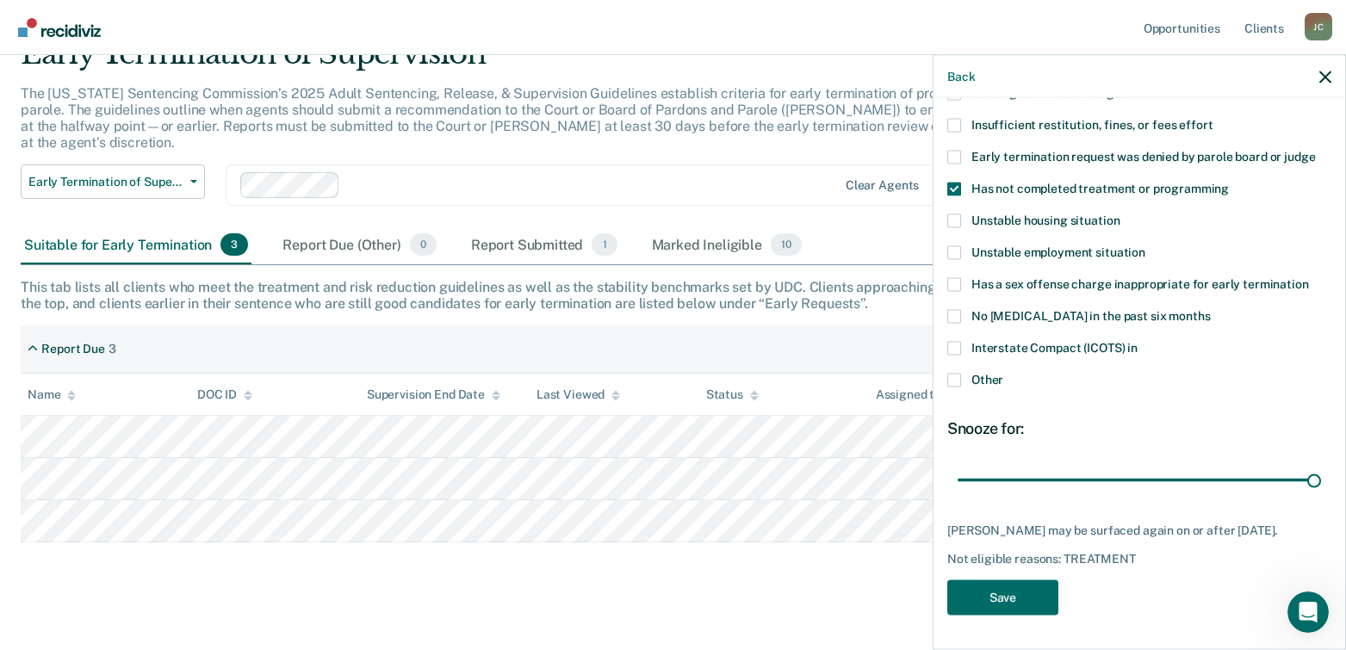
click at [951, 277] on span at bounding box center [954, 284] width 14 height 14
click at [1309, 277] on input "Has a sex offense charge inappropriate for early termination" at bounding box center [1309, 277] width 0 height 0
click at [994, 595] on button "Save" at bounding box center [1002, 596] width 111 height 35
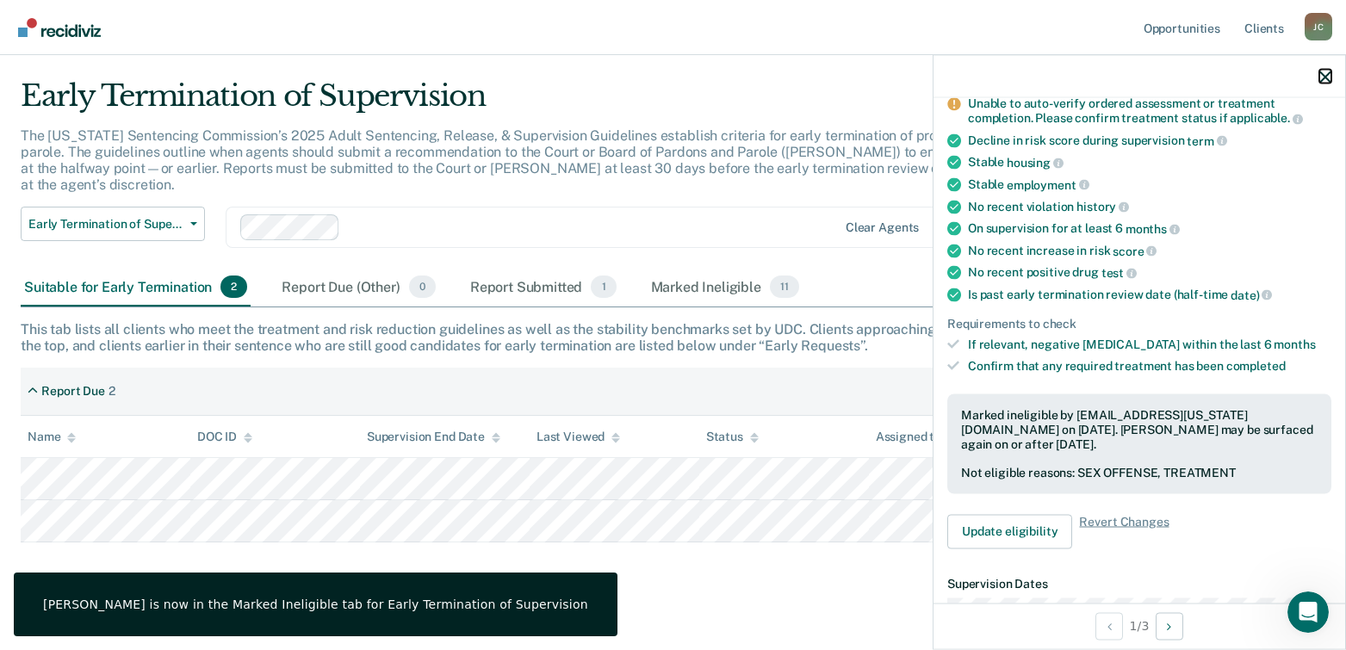
click at [1324, 76] on icon "button" at bounding box center [1325, 77] width 12 height 12
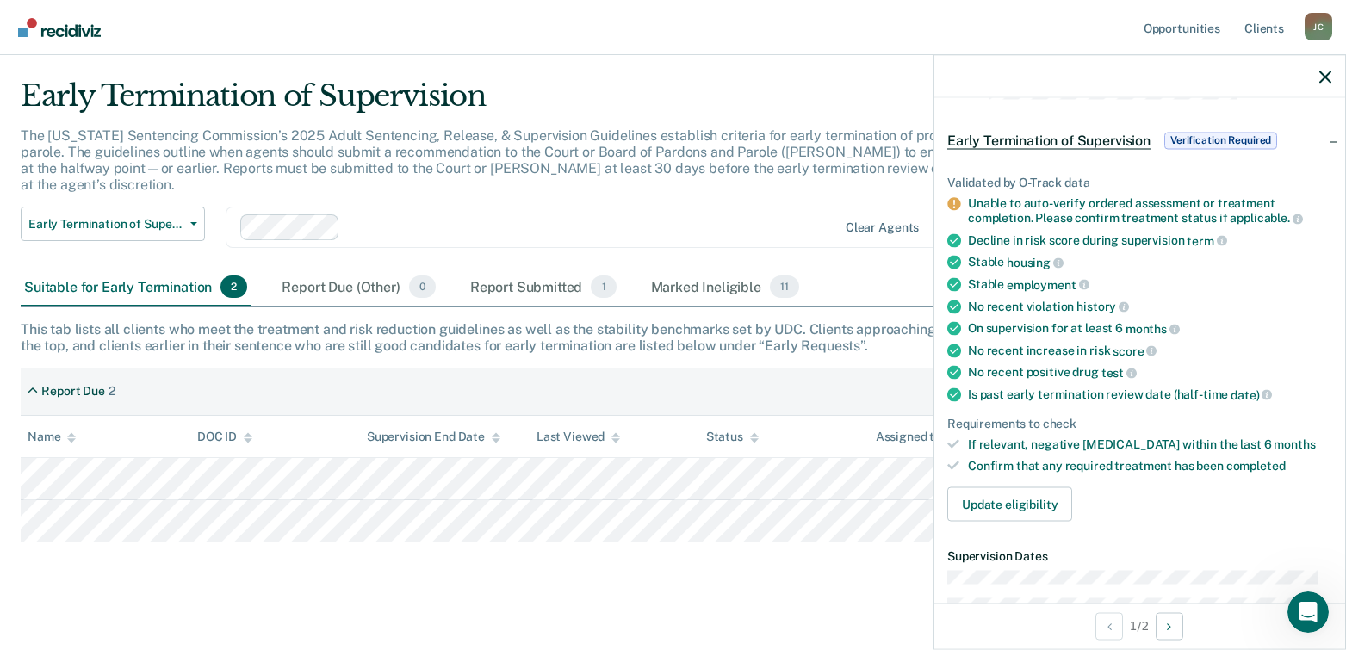
scroll to position [86, 0]
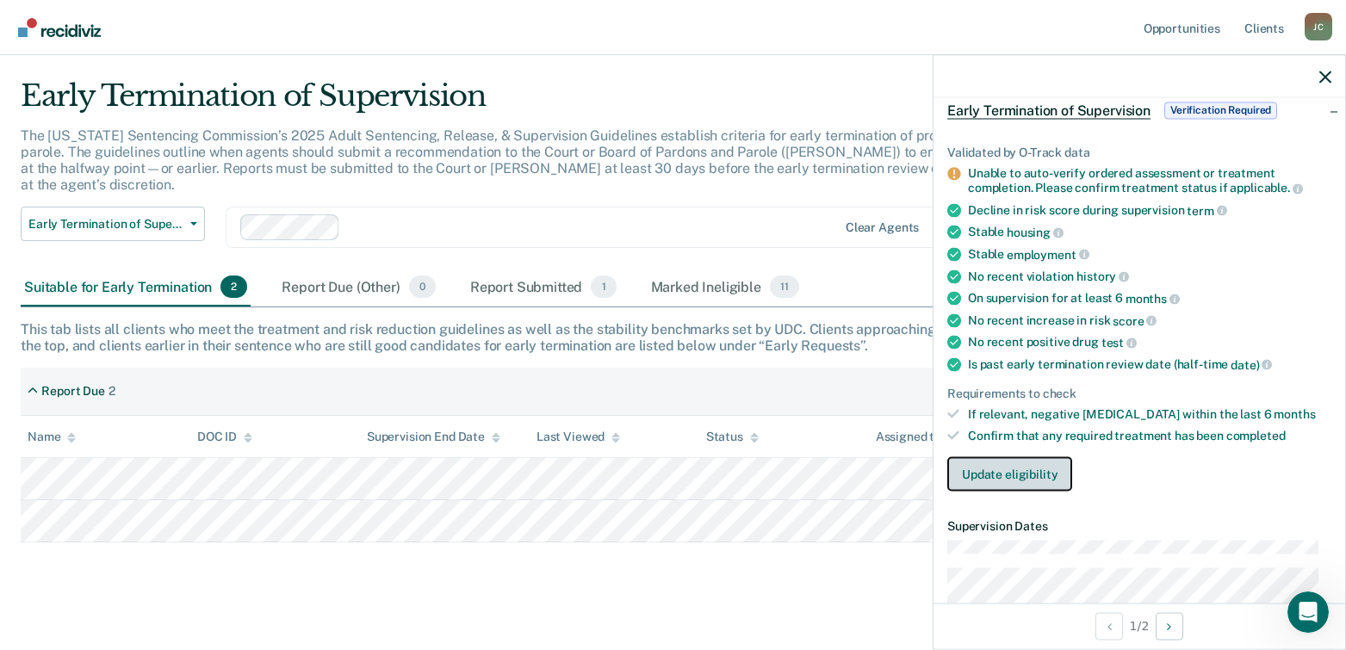
click at [991, 469] on button "Update eligibility" at bounding box center [1009, 473] width 125 height 34
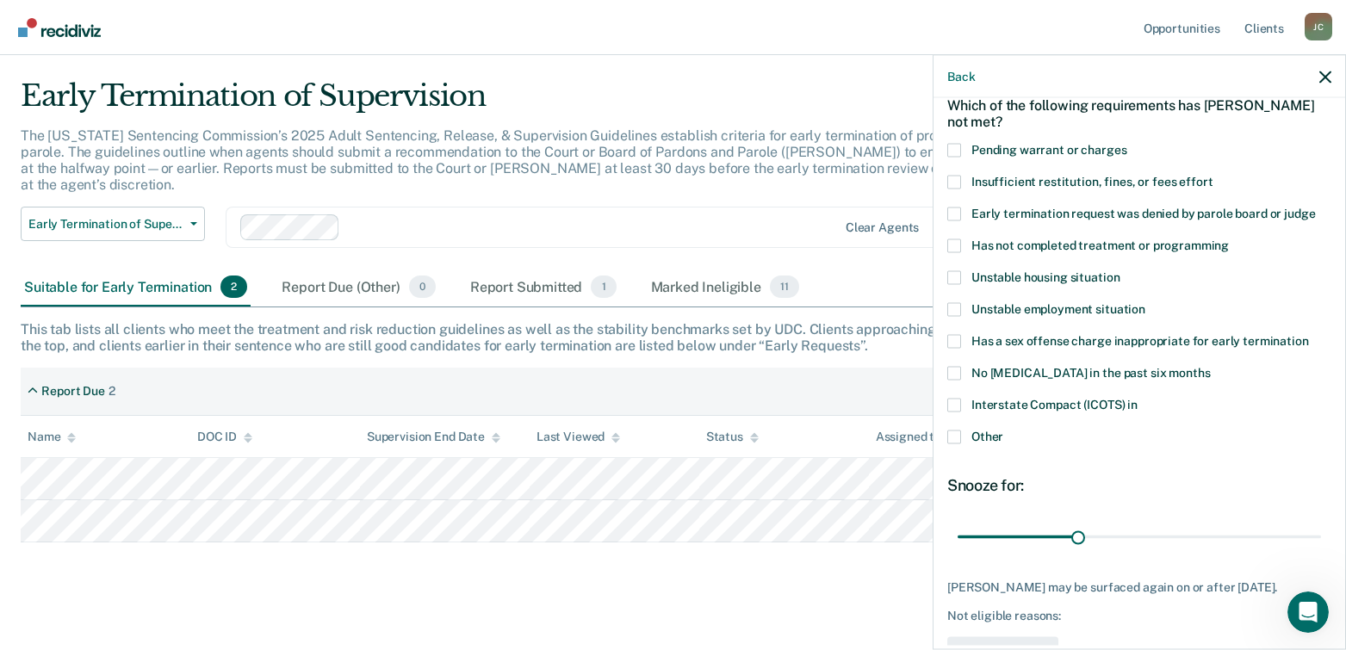
scroll to position [0, 0]
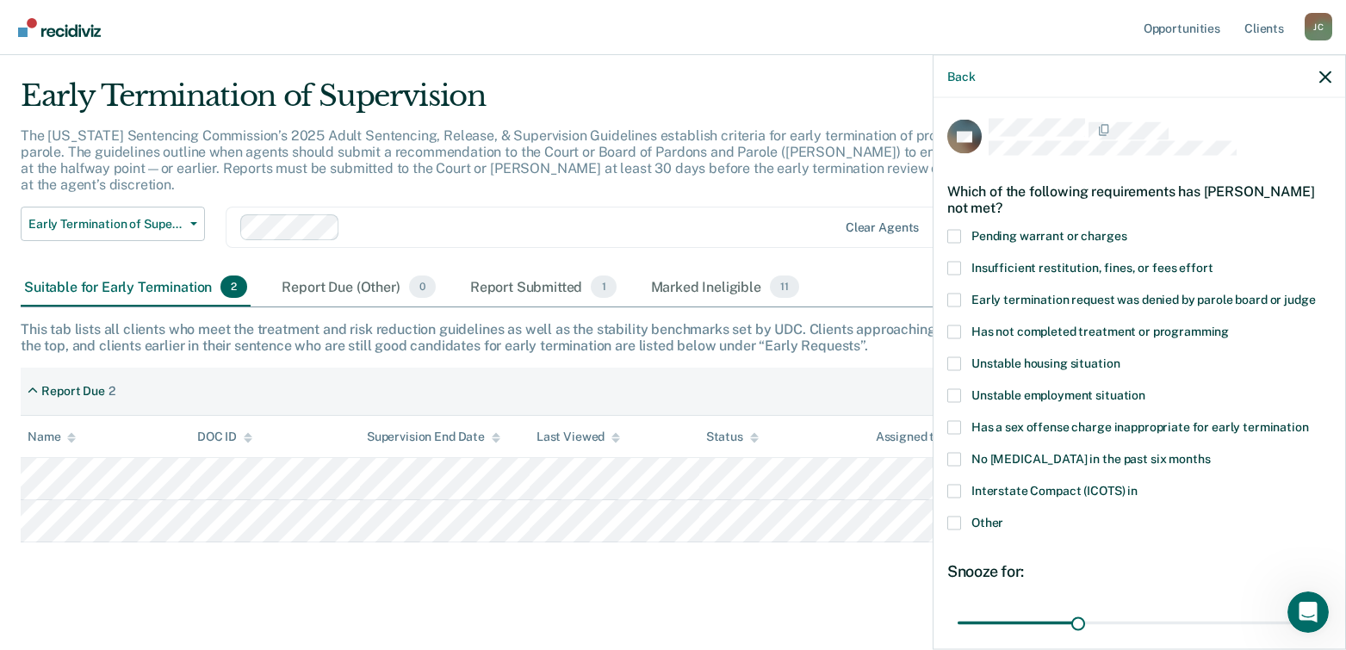
click at [957, 331] on span at bounding box center [954, 332] width 14 height 14
click at [1229, 325] on input "Has not completed treatment or programming" at bounding box center [1229, 325] width 0 height 0
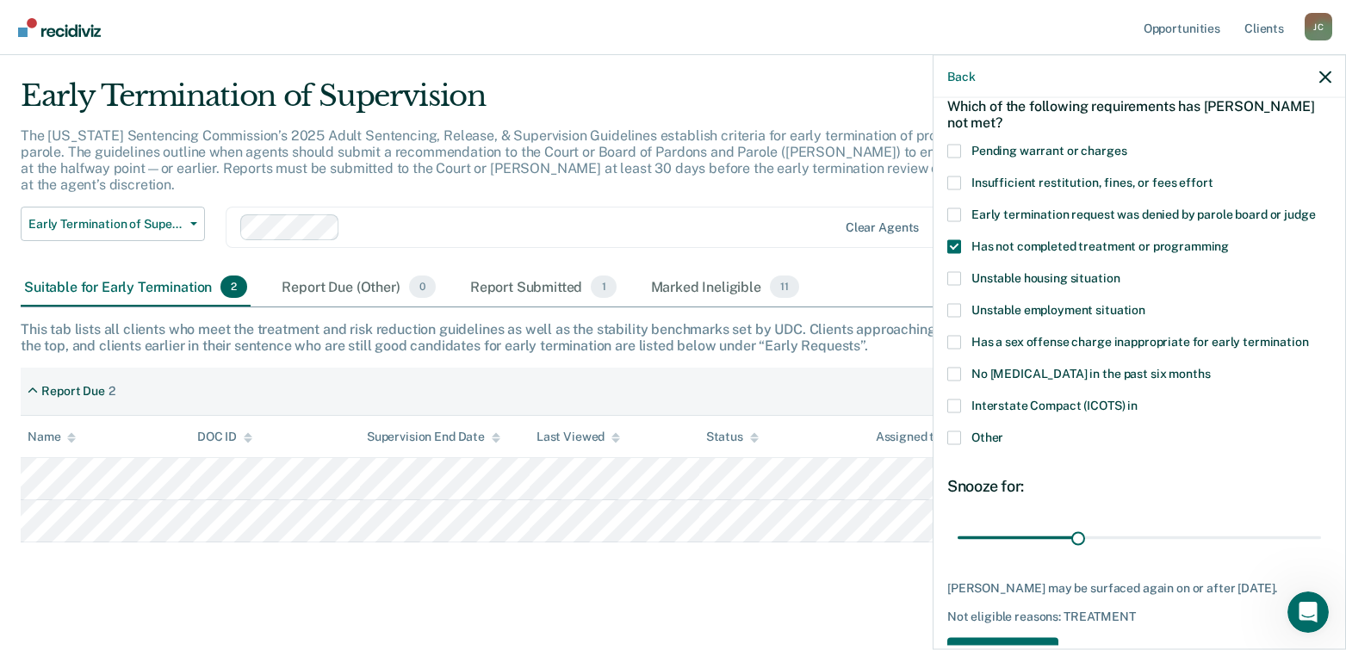
scroll to position [86, 0]
click at [958, 338] on span at bounding box center [954, 341] width 14 height 14
click at [1309, 334] on input "Has a sex offense charge inappropriate for early termination" at bounding box center [1309, 334] width 0 height 0
drag, startPoint x: 1075, startPoint y: 533, endPoint x: 1188, endPoint y: 536, distance: 113.7
type input "60"
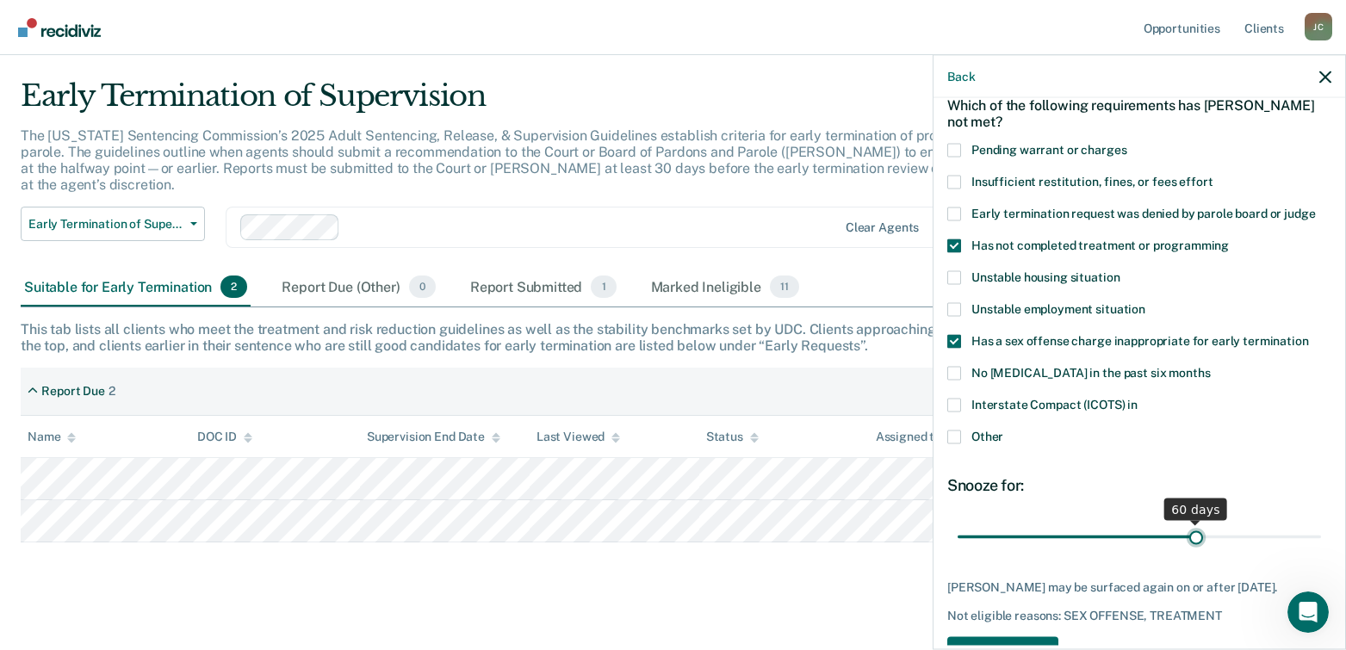
click at [1188, 536] on input "range" at bounding box center [1138, 537] width 363 height 30
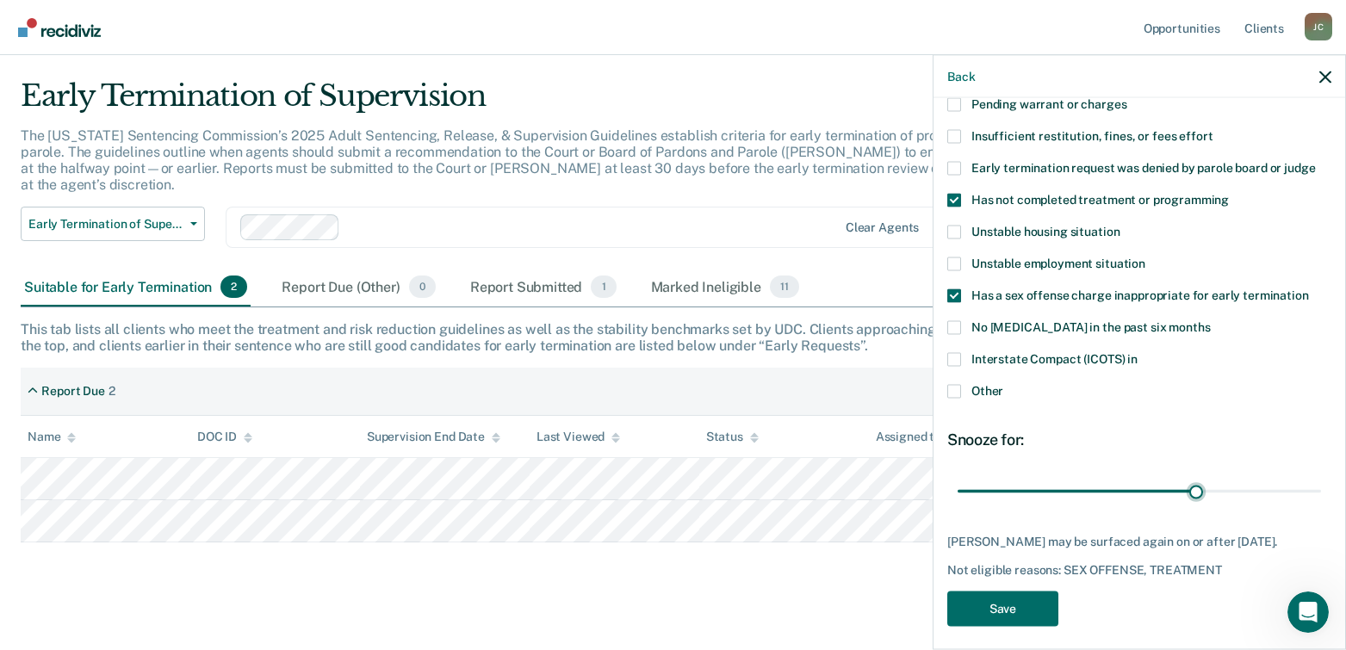
scroll to position [156, 0]
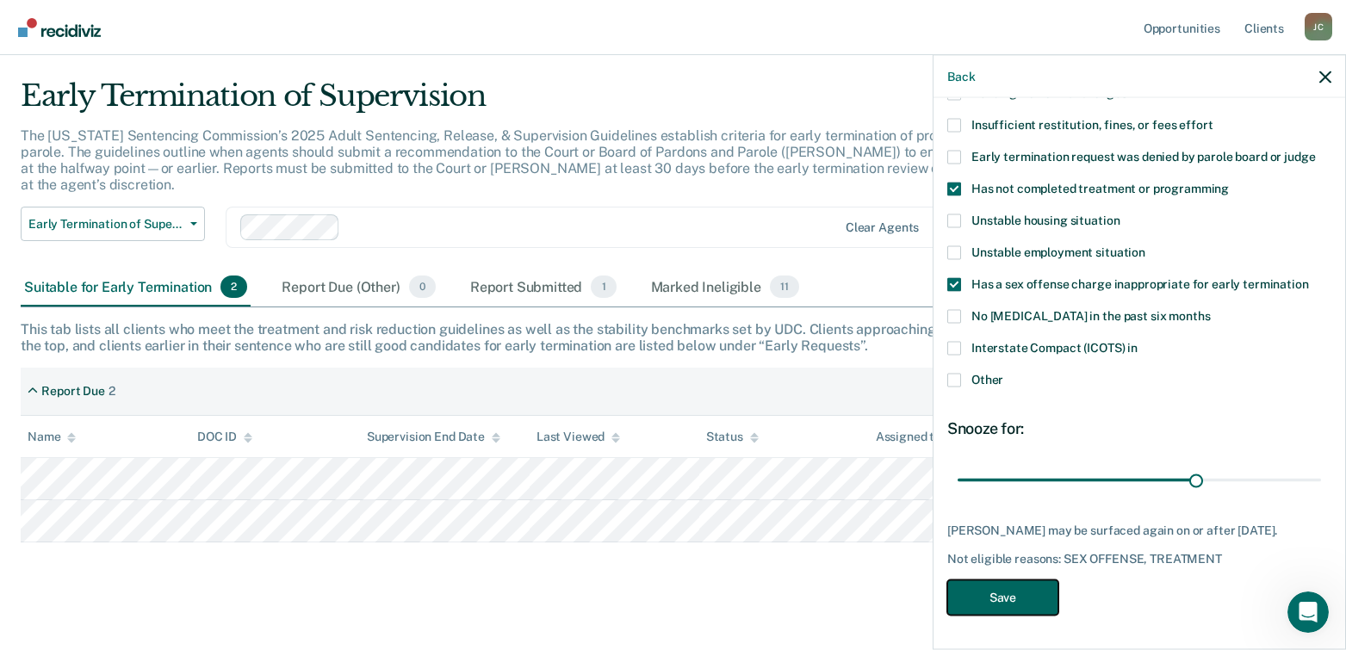
click at [992, 601] on button "Save" at bounding box center [1002, 596] width 111 height 35
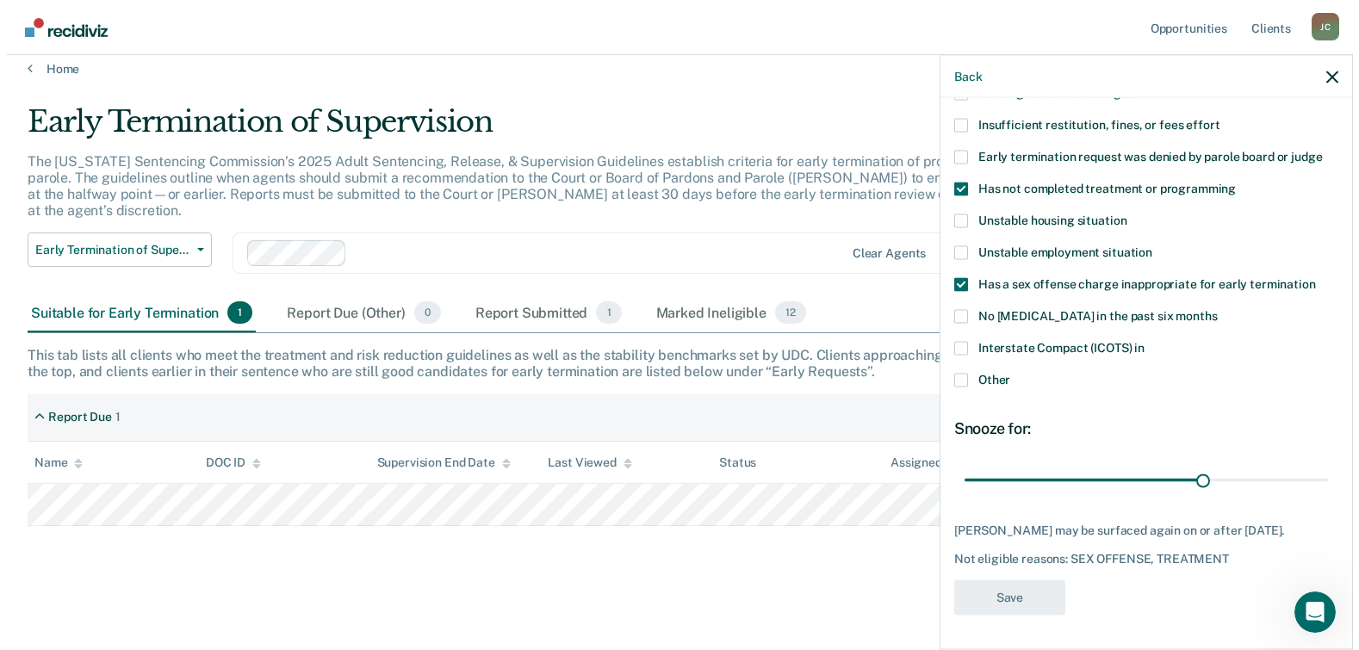
scroll to position [0, 0]
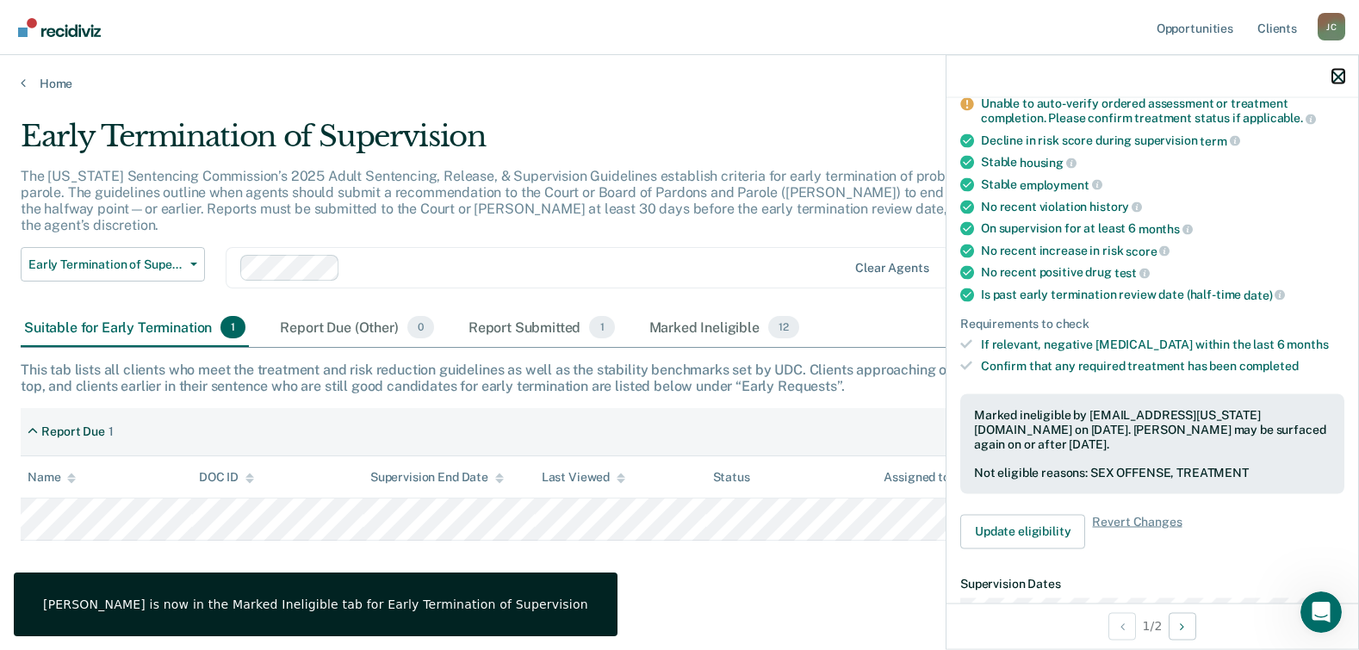
click at [1335, 74] on icon "button" at bounding box center [1338, 77] width 12 height 12
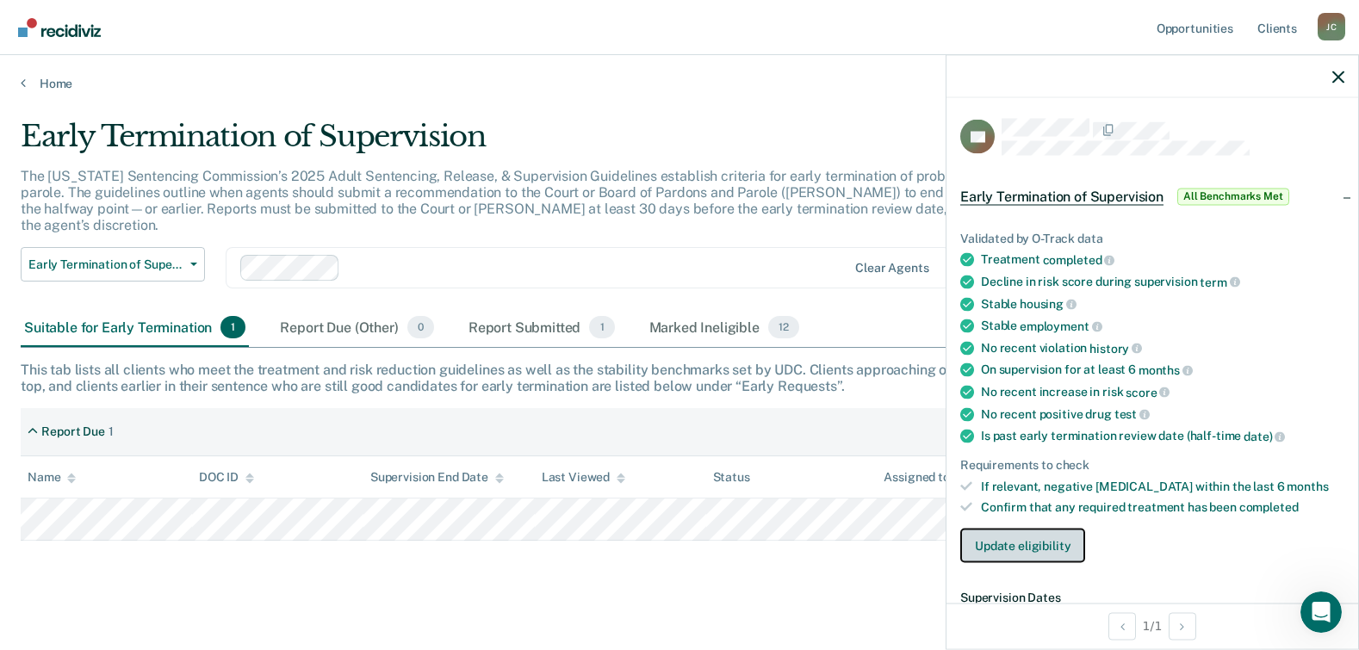
click at [1017, 550] on button "Update eligibility" at bounding box center [1022, 546] width 125 height 34
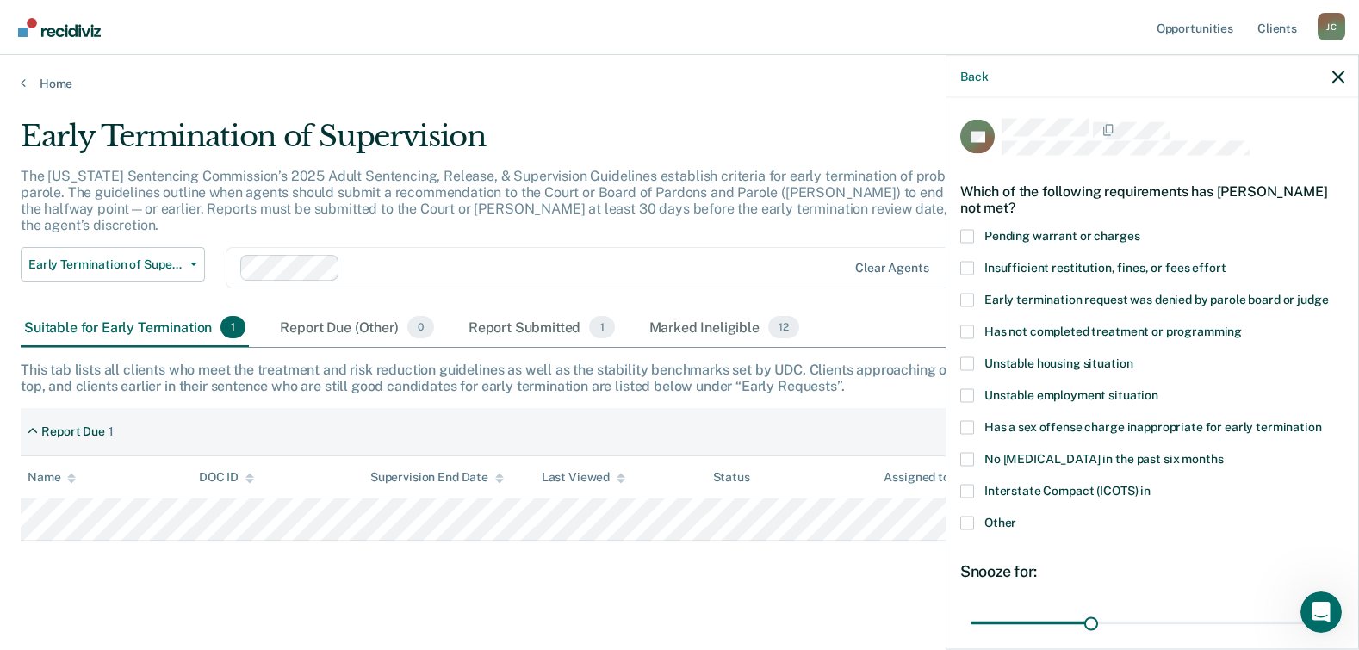
click at [970, 431] on span at bounding box center [967, 427] width 14 height 14
click at [1322, 420] on input "Has a sex offense charge inappropriate for early termination" at bounding box center [1322, 420] width 0 height 0
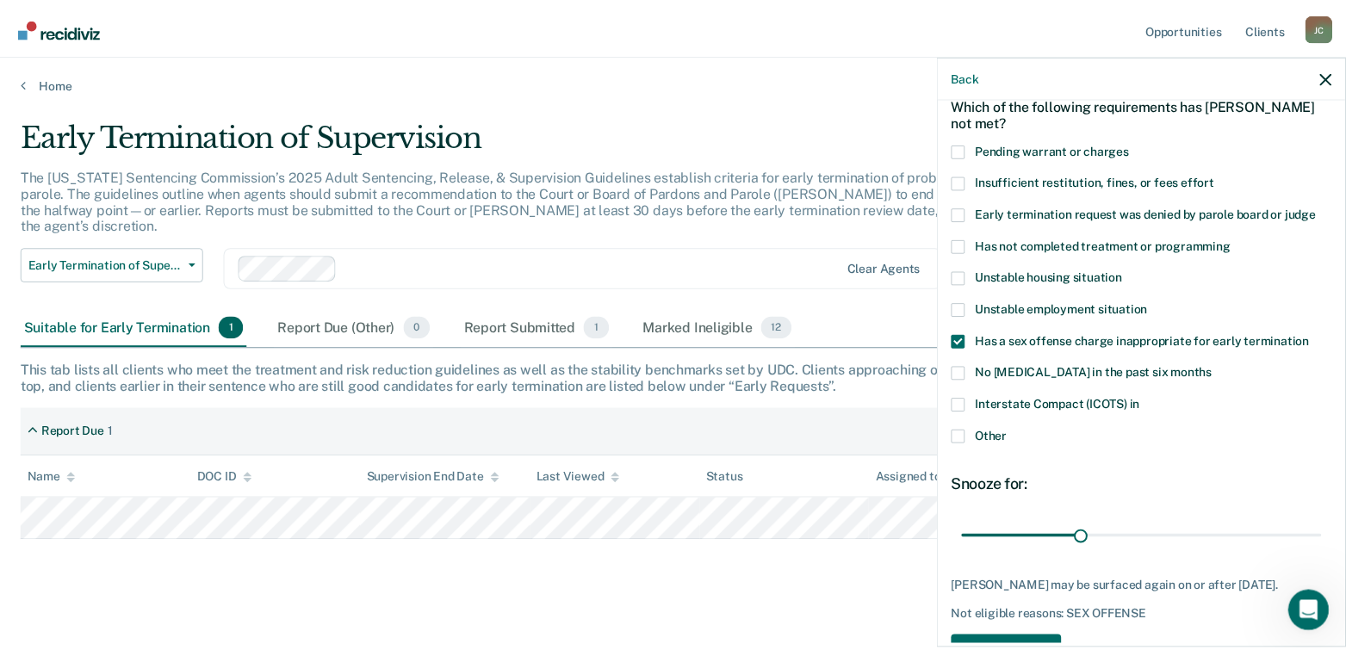
scroll to position [141, 0]
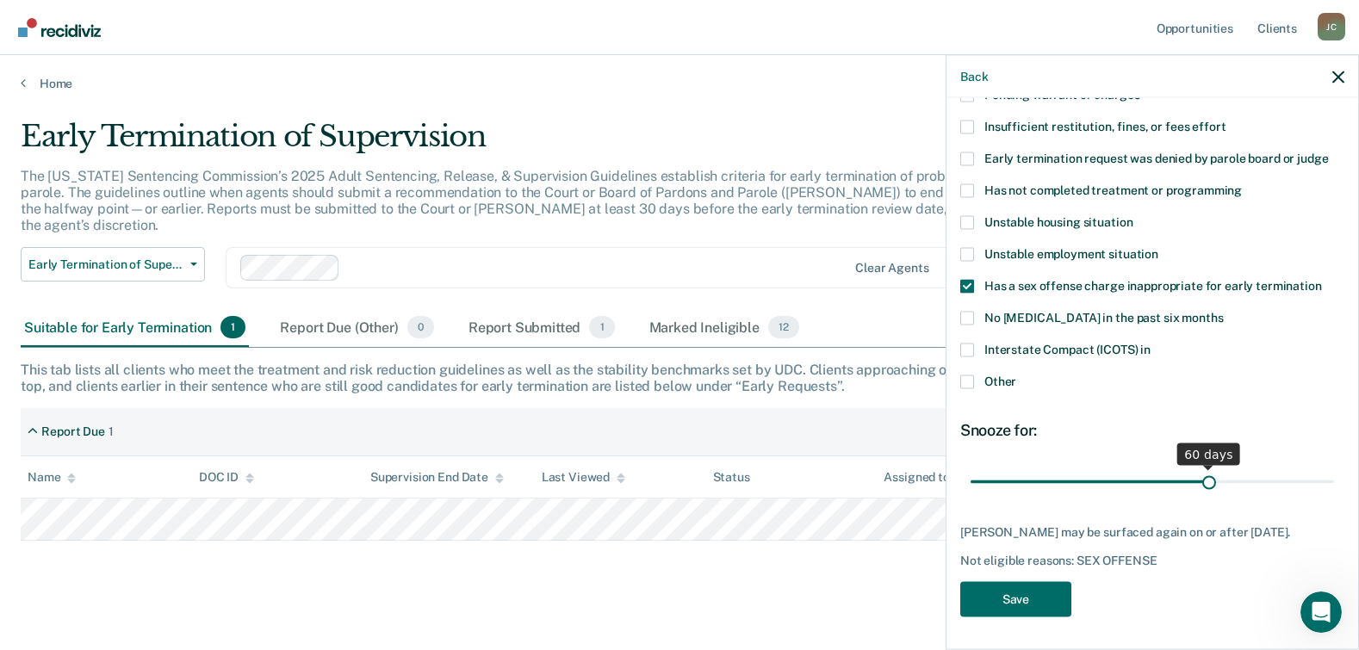
drag, startPoint x: 1086, startPoint y: 478, endPoint x: 1199, endPoint y: 479, distance: 113.7
type input "60"
click at [1199, 479] on input "range" at bounding box center [1151, 482] width 363 height 30
click at [1013, 609] on button "Save" at bounding box center [1015, 598] width 111 height 35
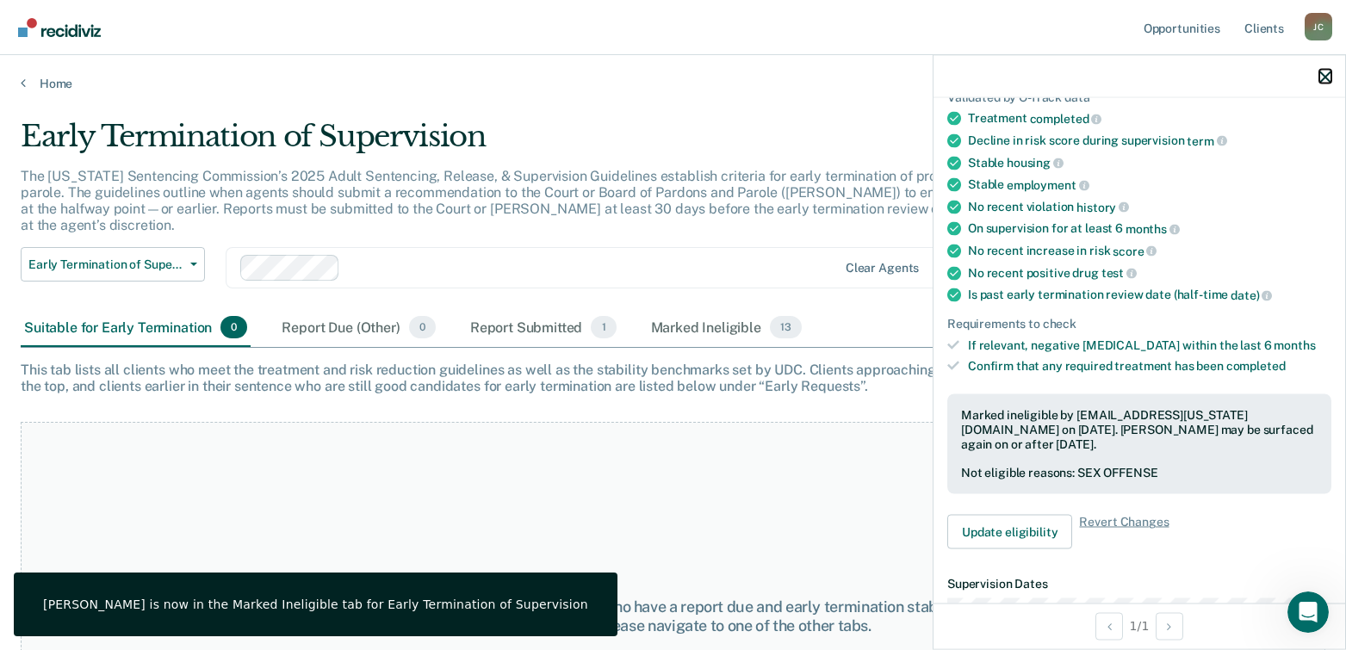
drag, startPoint x: 1324, startPoint y: 77, endPoint x: 1295, endPoint y: 84, distance: 30.1
click at [1324, 77] on icon "button" at bounding box center [1325, 77] width 12 height 12
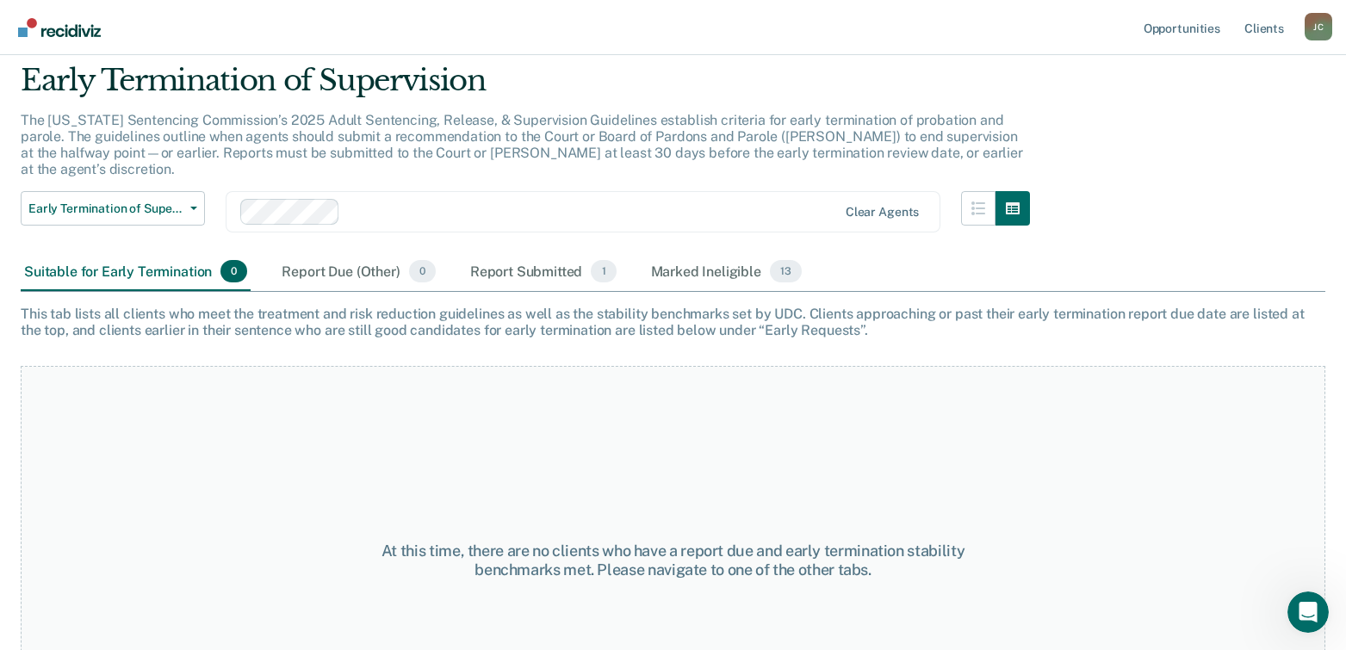
scroll to position [86, 0]
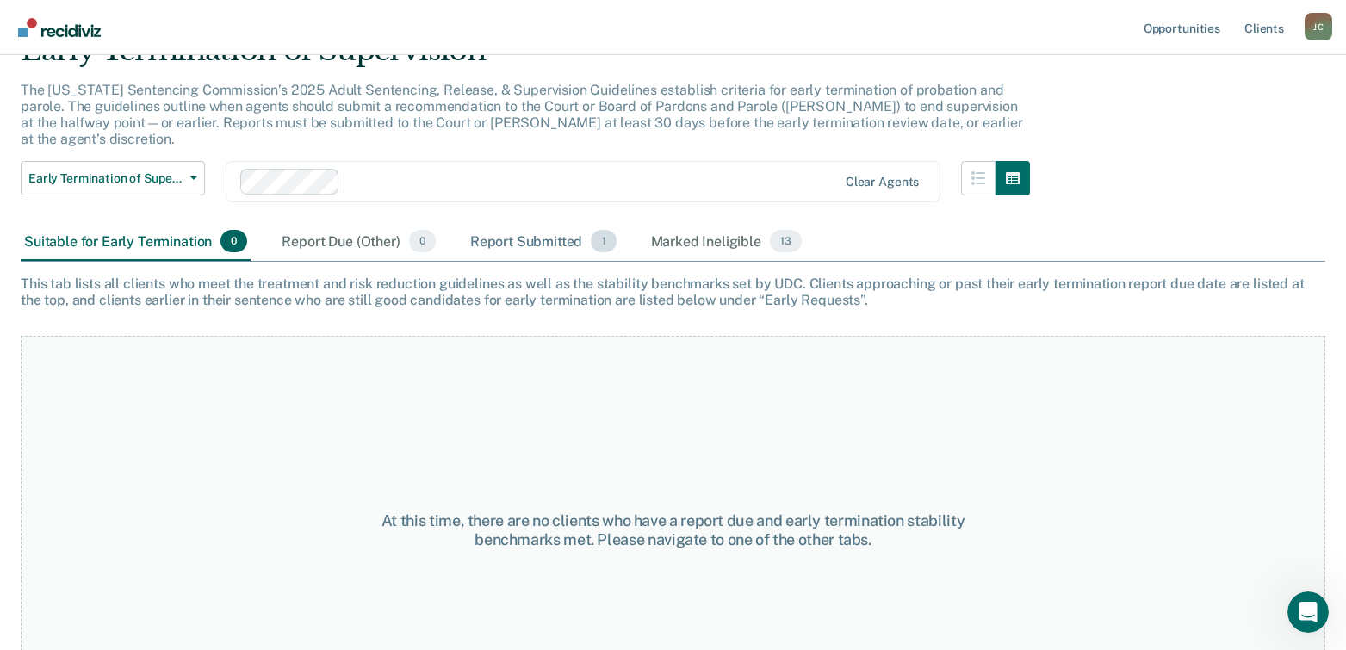
click at [545, 223] on div "Report Submitted 1" at bounding box center [543, 242] width 153 height 38
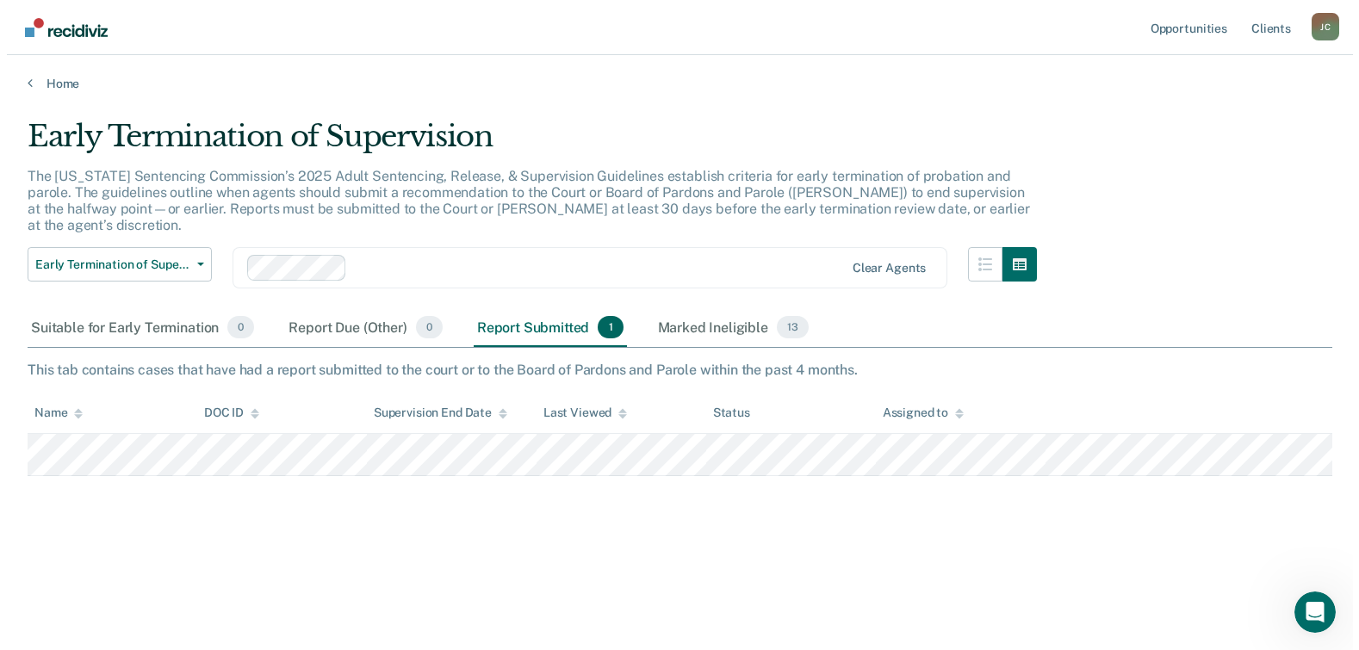
scroll to position [0, 0]
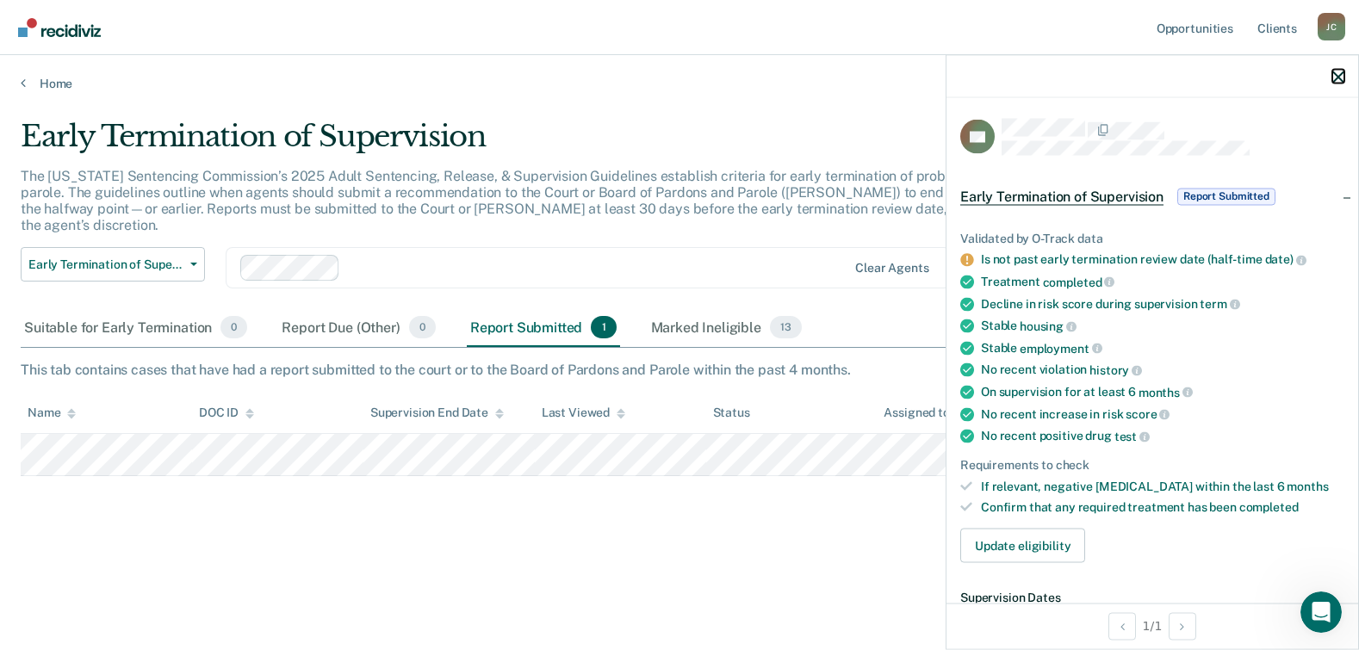
click at [1335, 75] on icon "button" at bounding box center [1338, 77] width 12 height 12
